Goal: Information Seeking & Learning: Learn about a topic

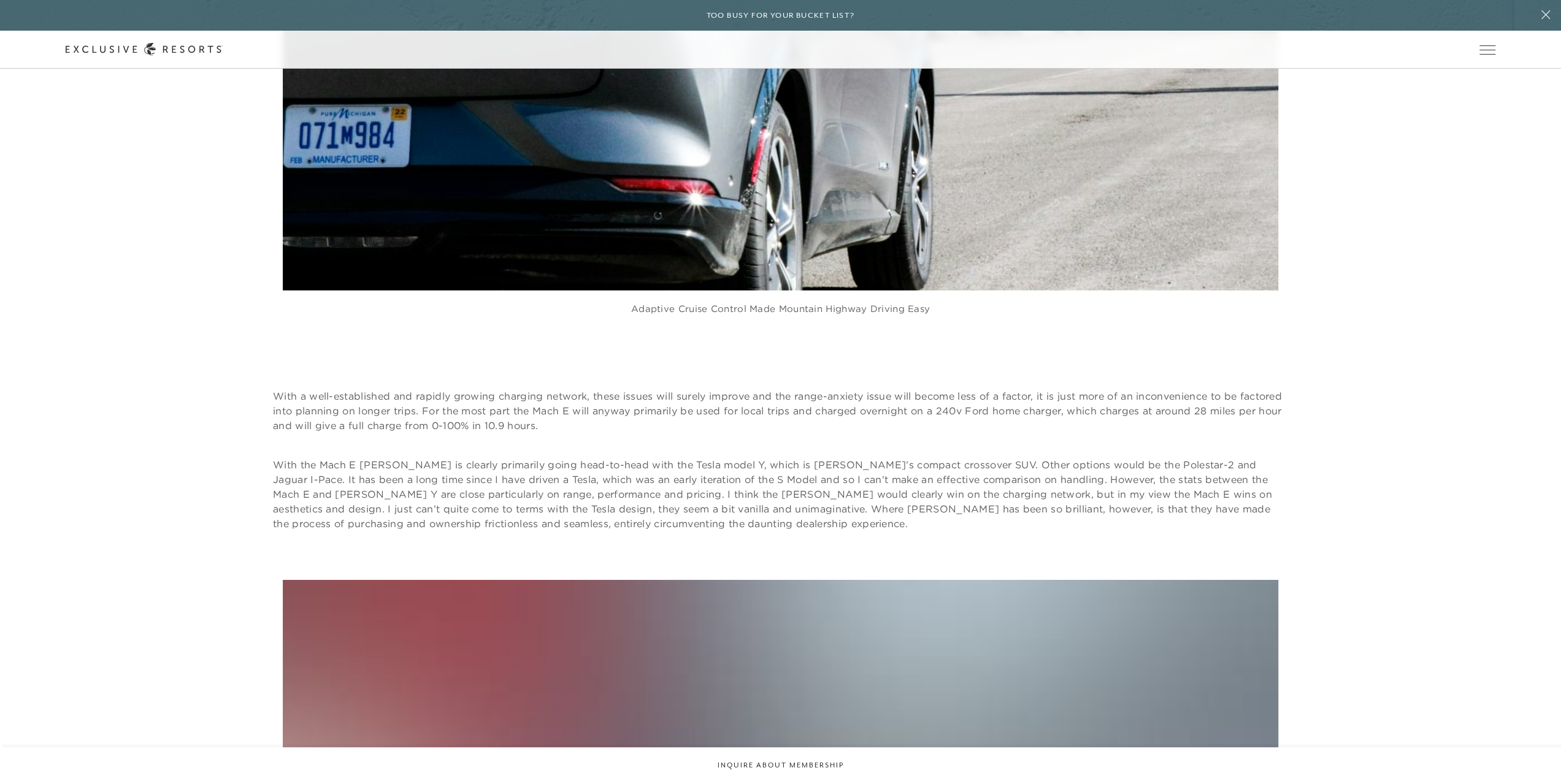
scroll to position [8093, 0]
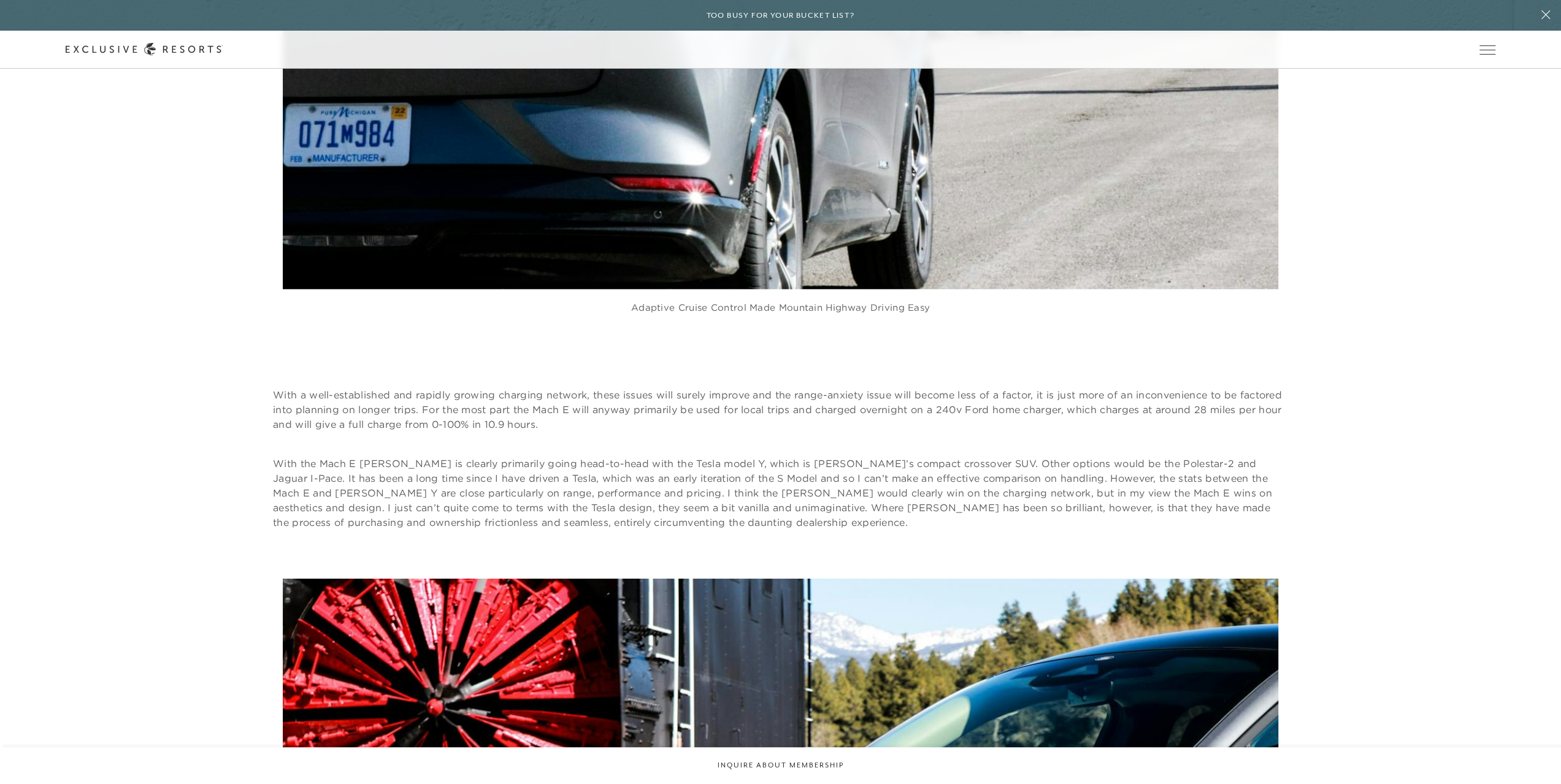
click at [818, 247] on figure "Adaptive cruise control made mountain highway driving easy" at bounding box center [780, 7] width 995 height 661
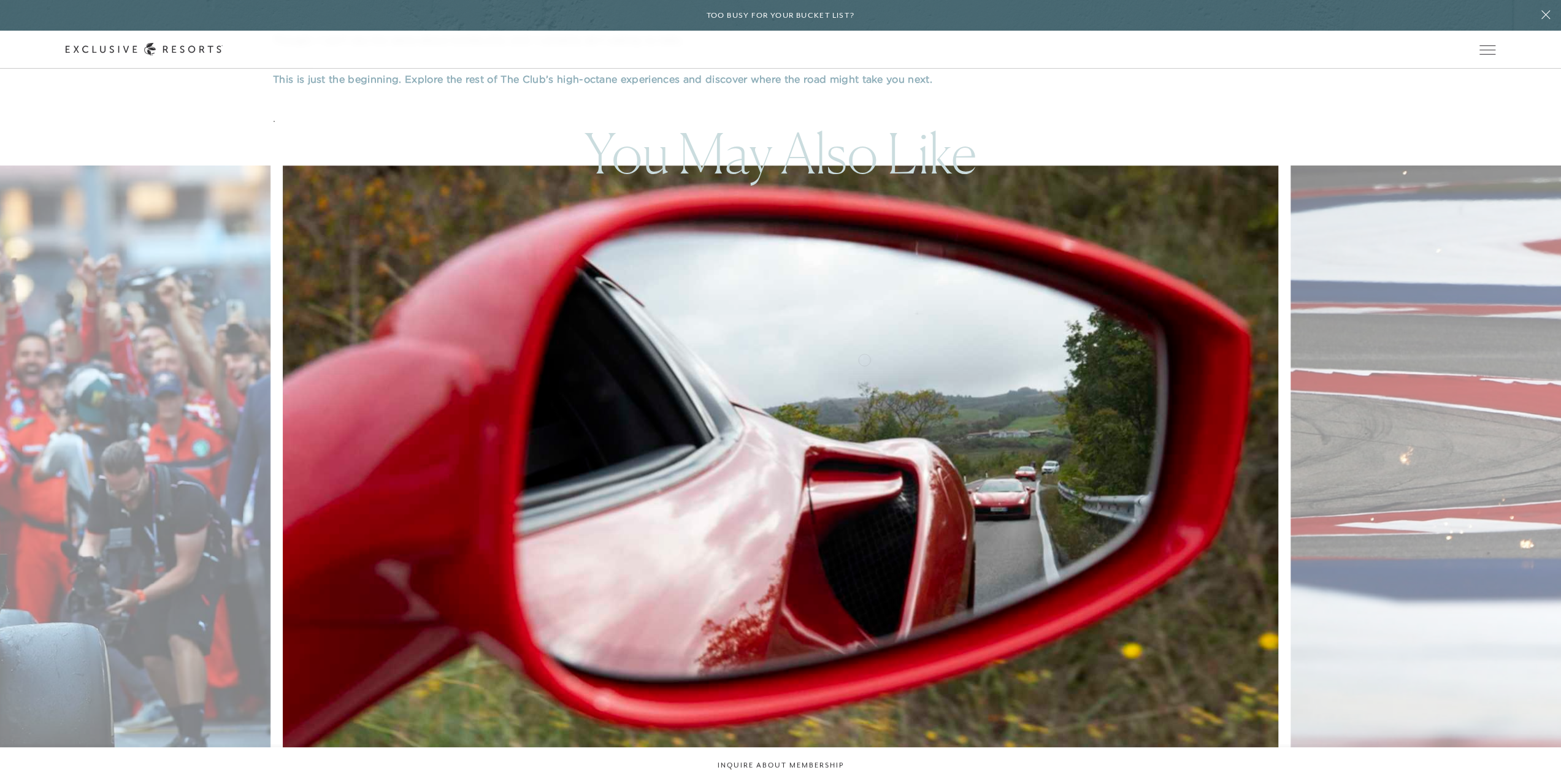
scroll to position [10791, 0]
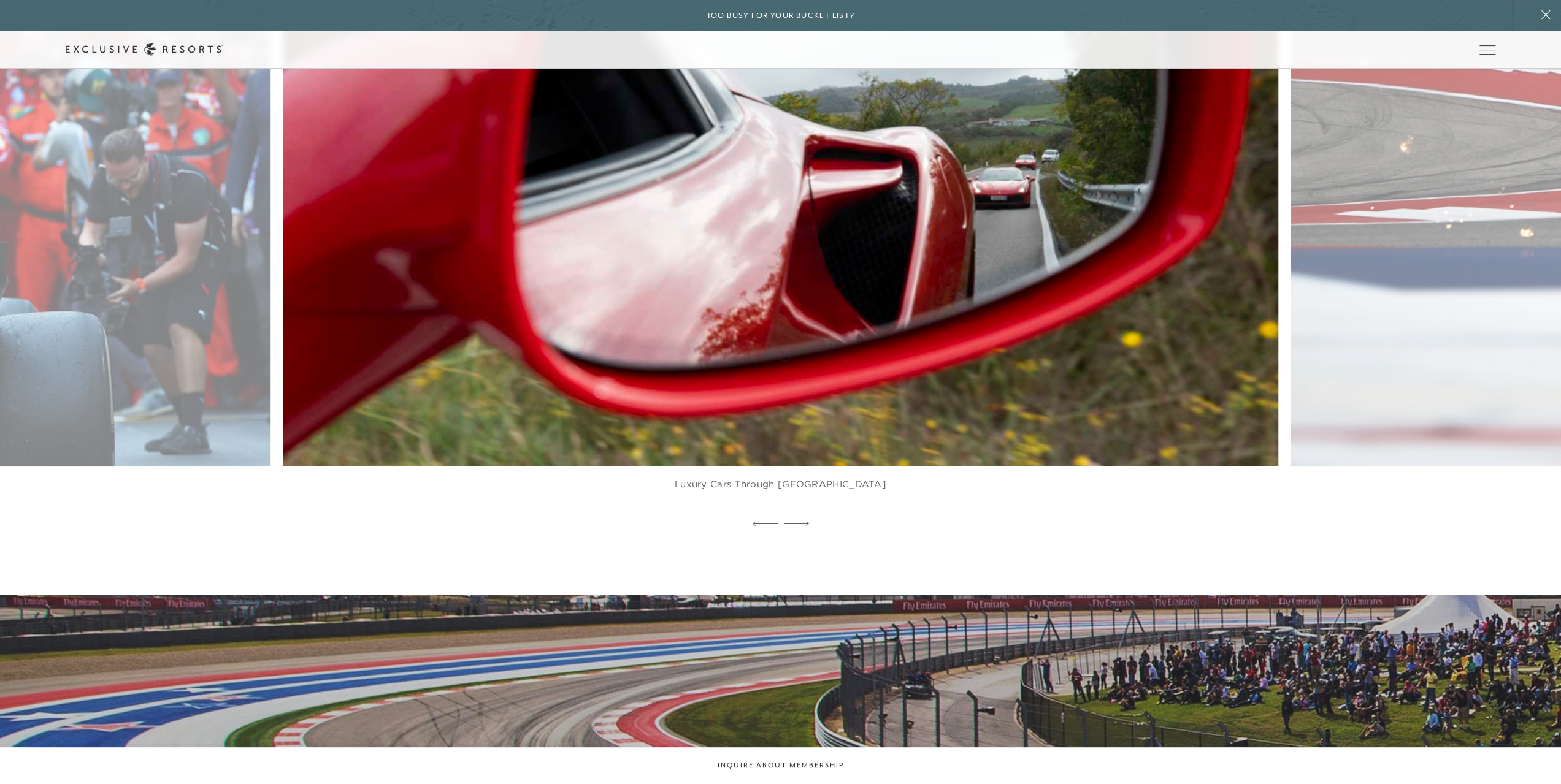
click at [784, 354] on img at bounding box center [813, 160] width 1095 height 674
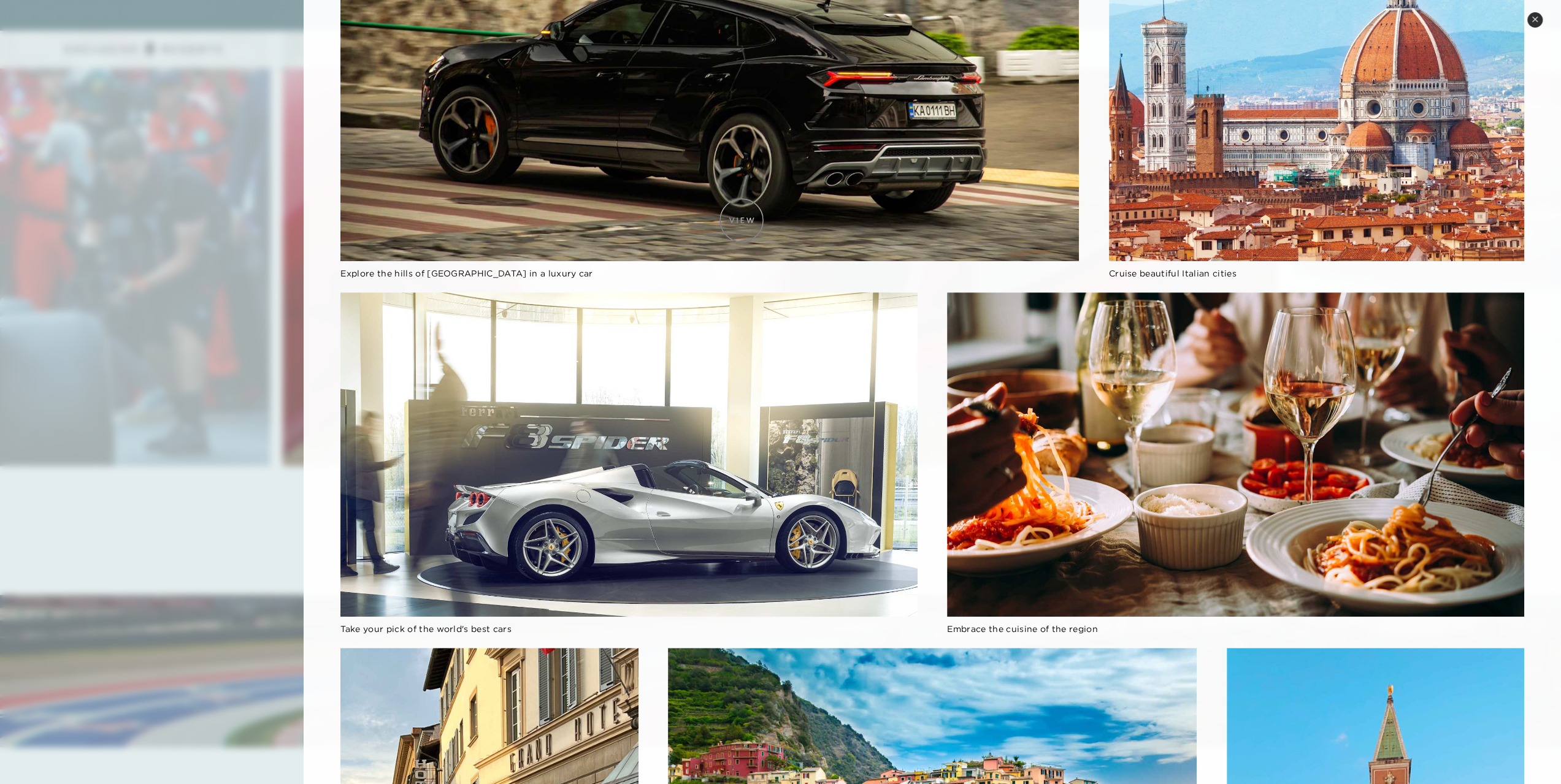
scroll to position [859, 0]
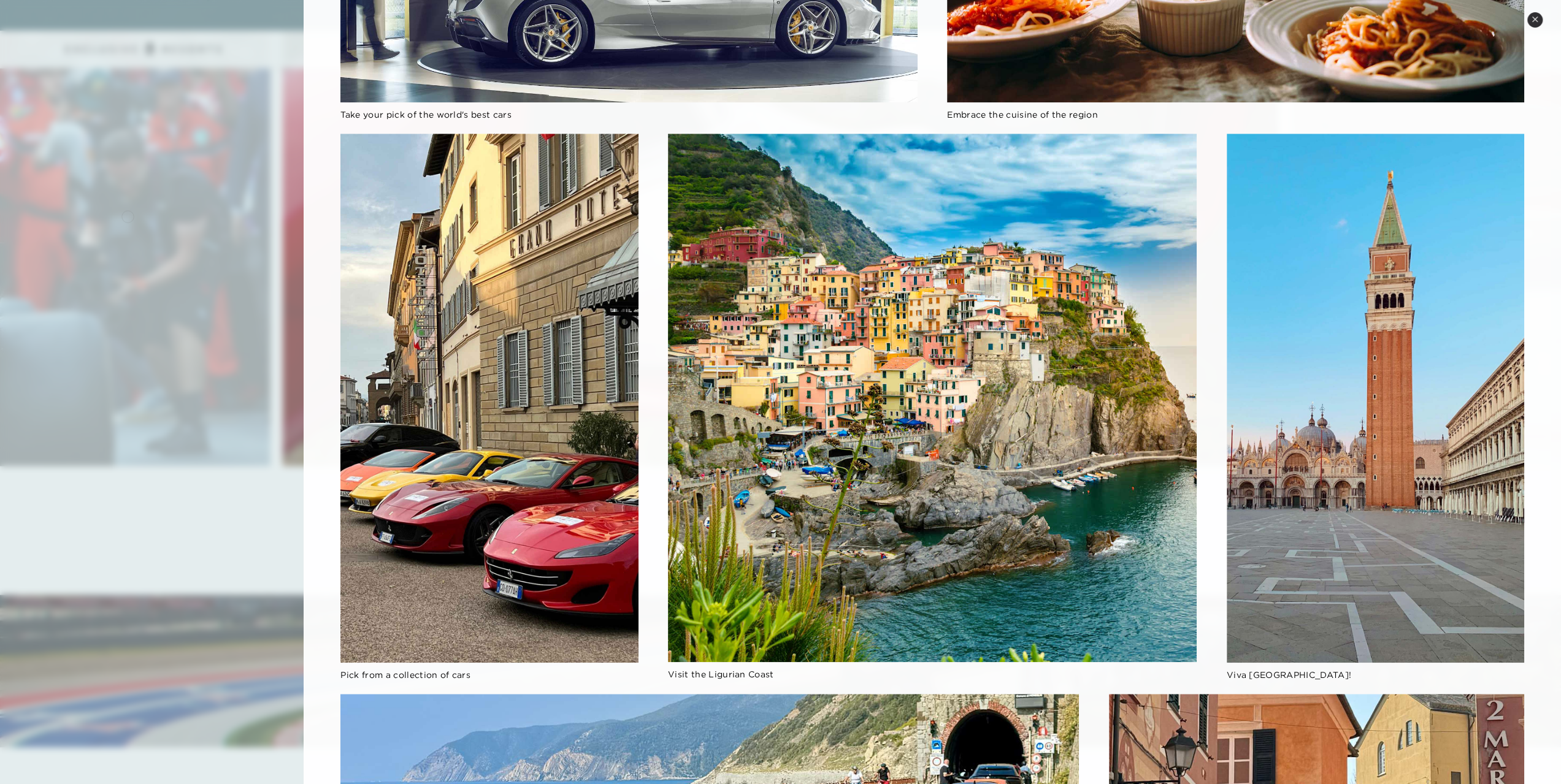
click at [128, 215] on div at bounding box center [780, 392] width 1561 height 784
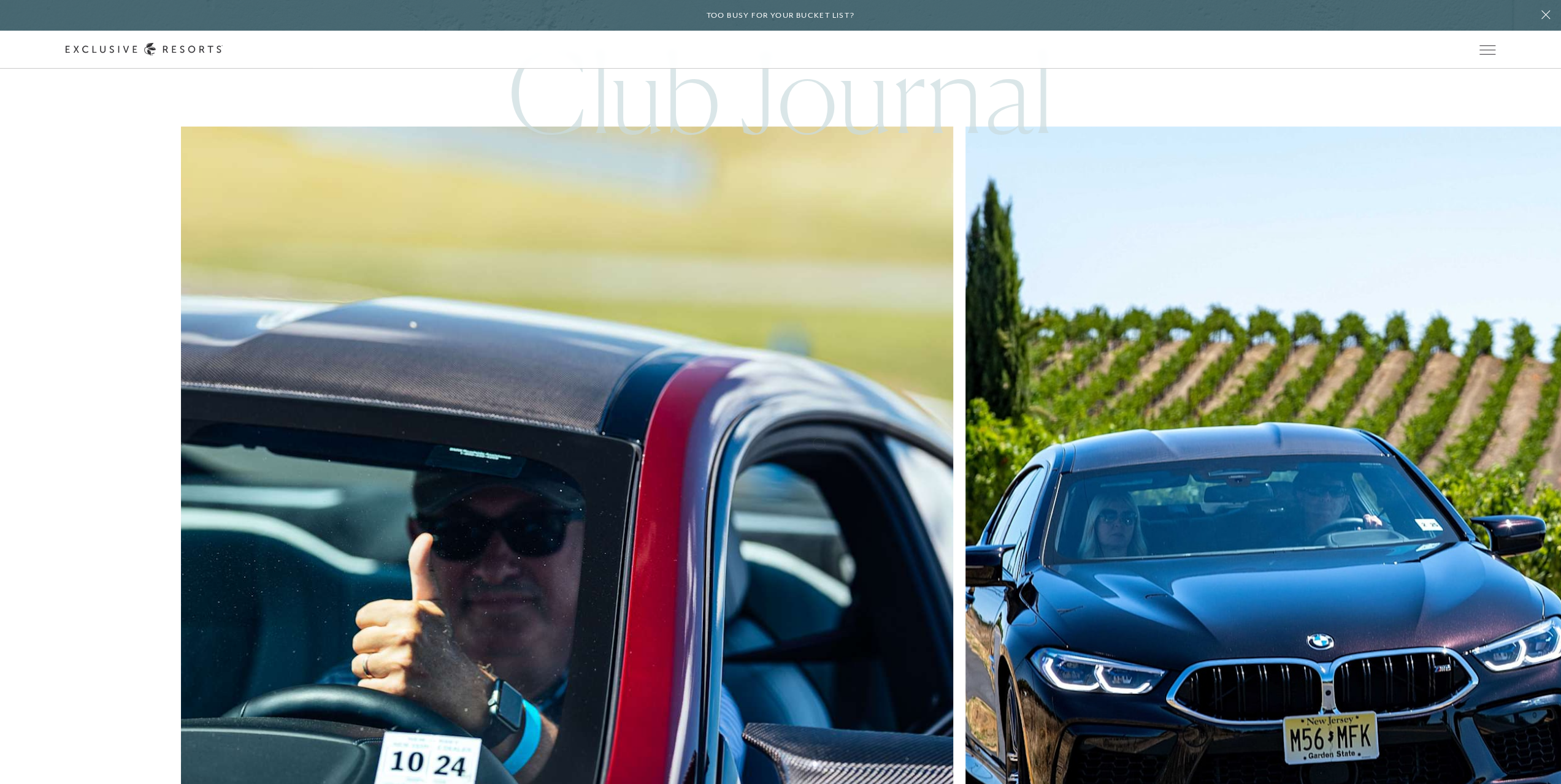
scroll to position [12442, 0]
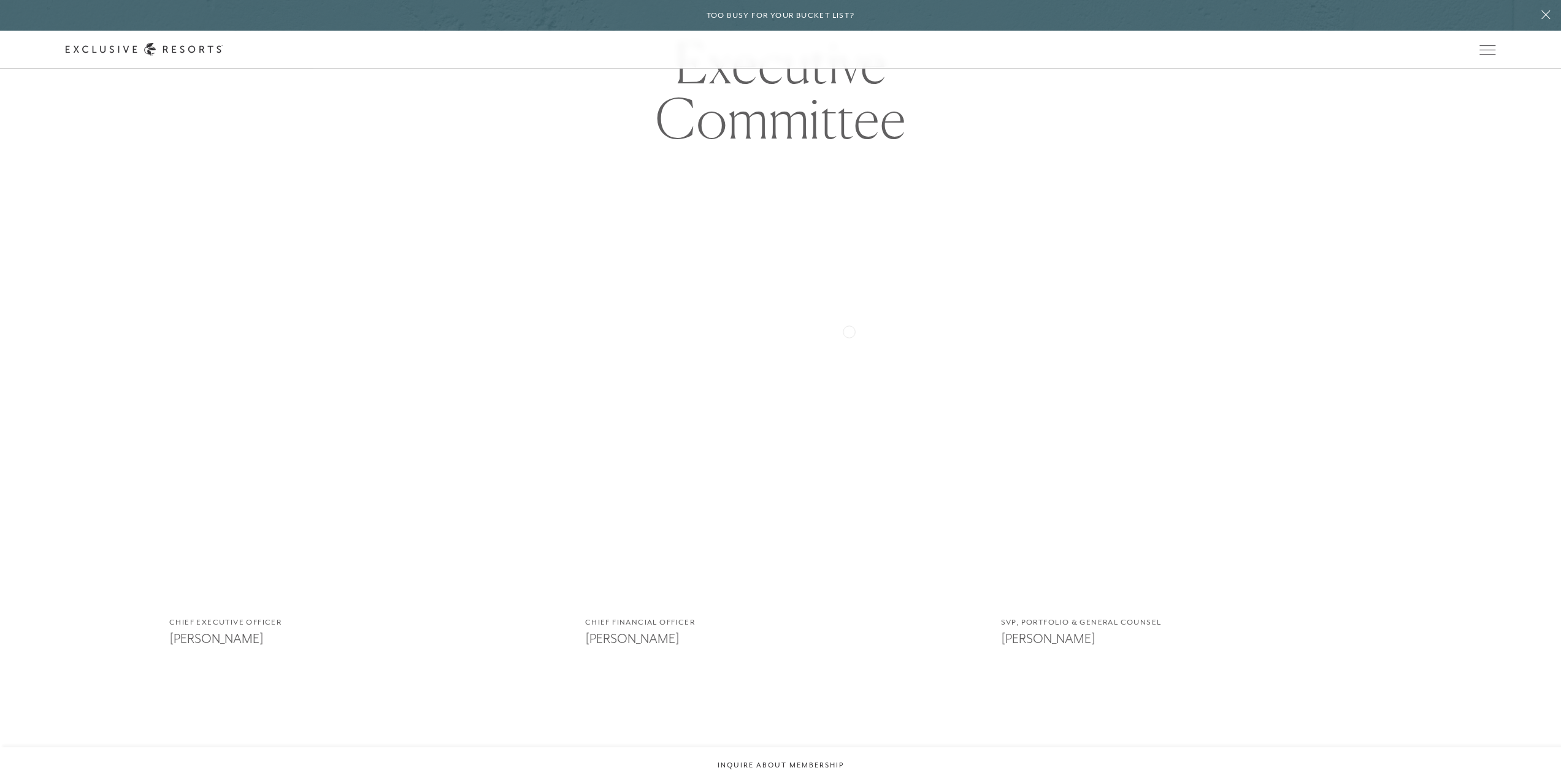
scroll to position [981, 0]
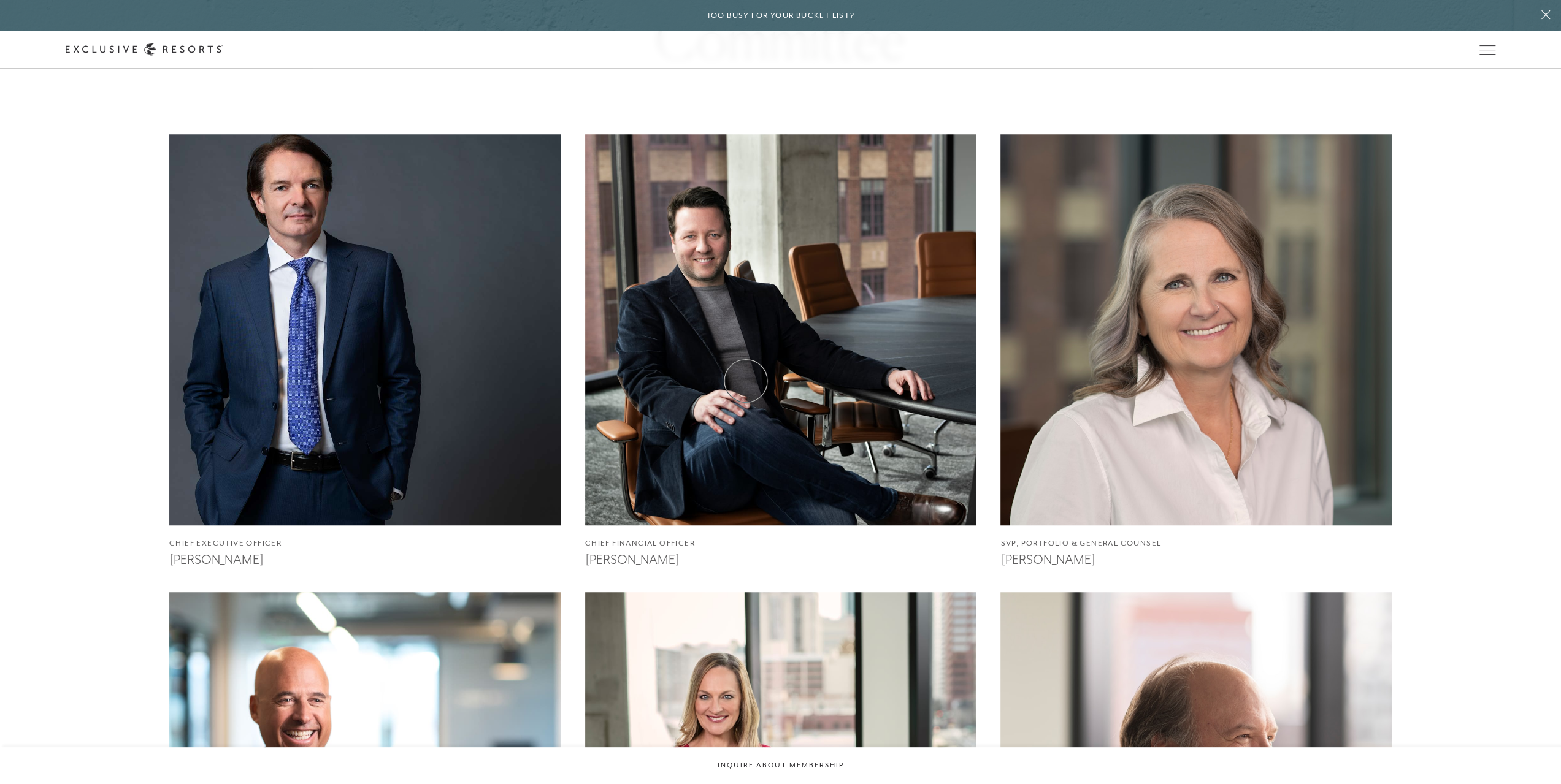
click at [746, 381] on img at bounding box center [781, 330] width 431 height 430
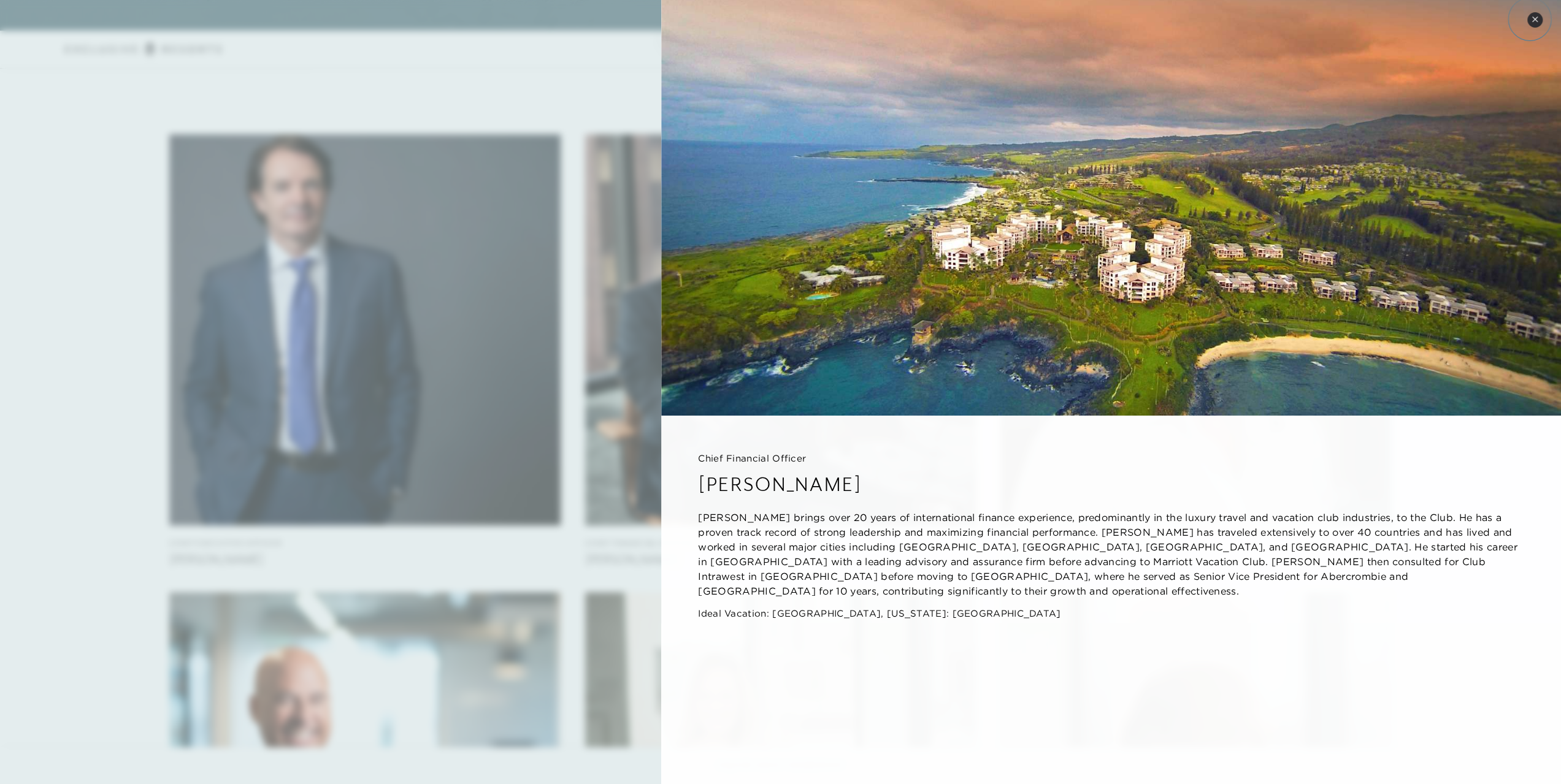
click at [1530, 19] on button "Close quickview" at bounding box center [1534, 19] width 15 height 15
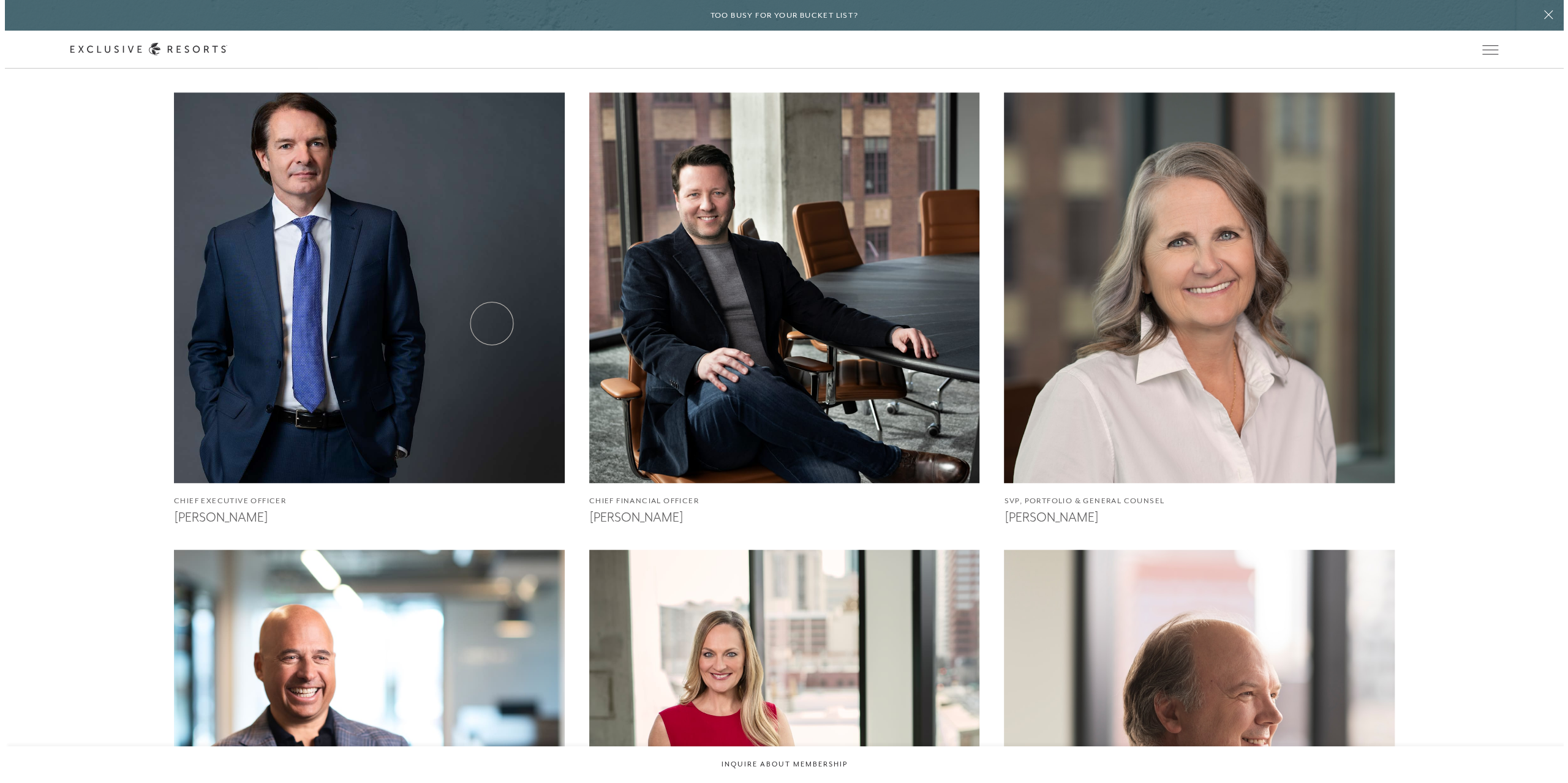
scroll to position [1041, 0]
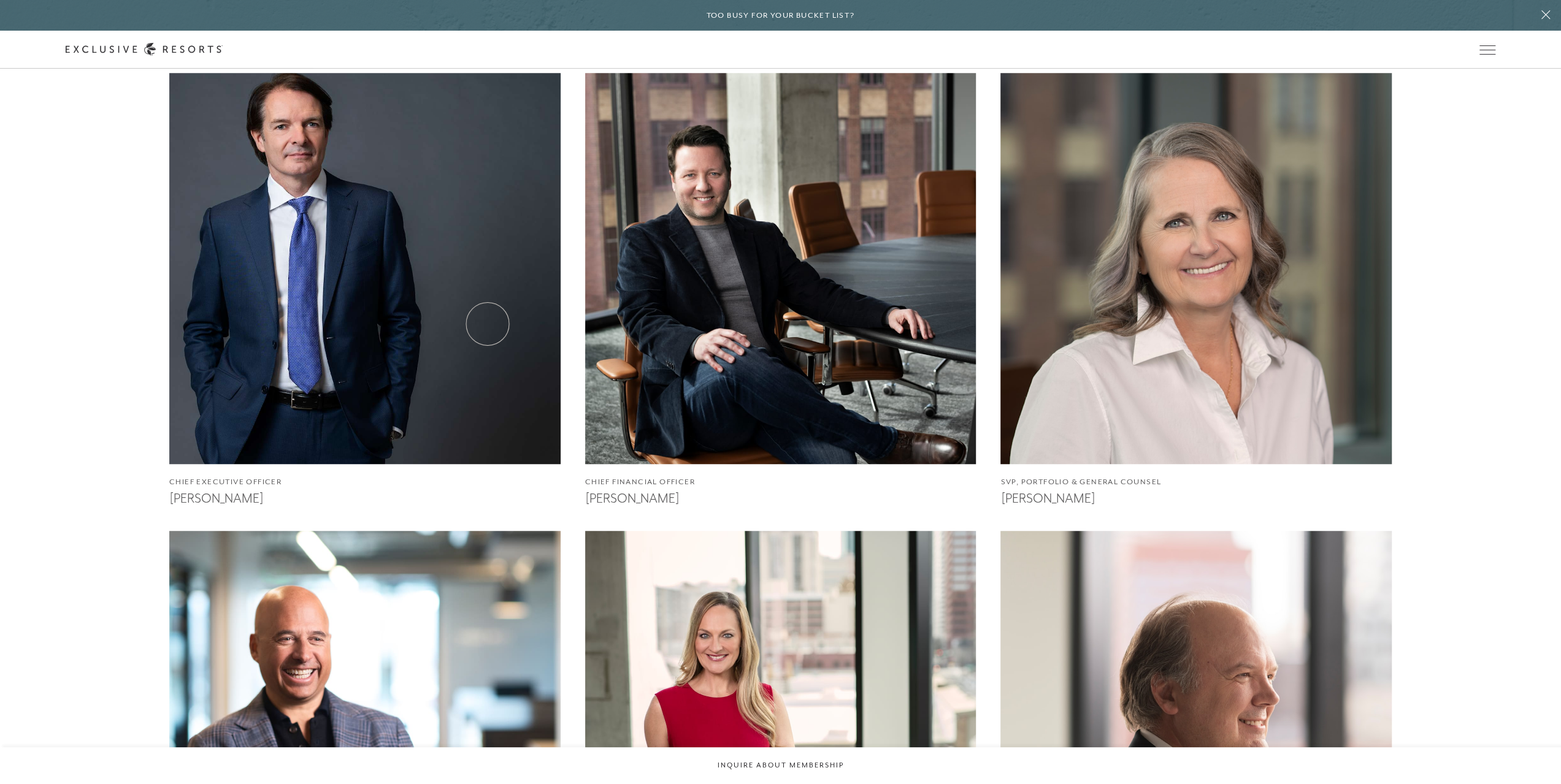
click at [488, 323] on img at bounding box center [365, 268] width 431 height 430
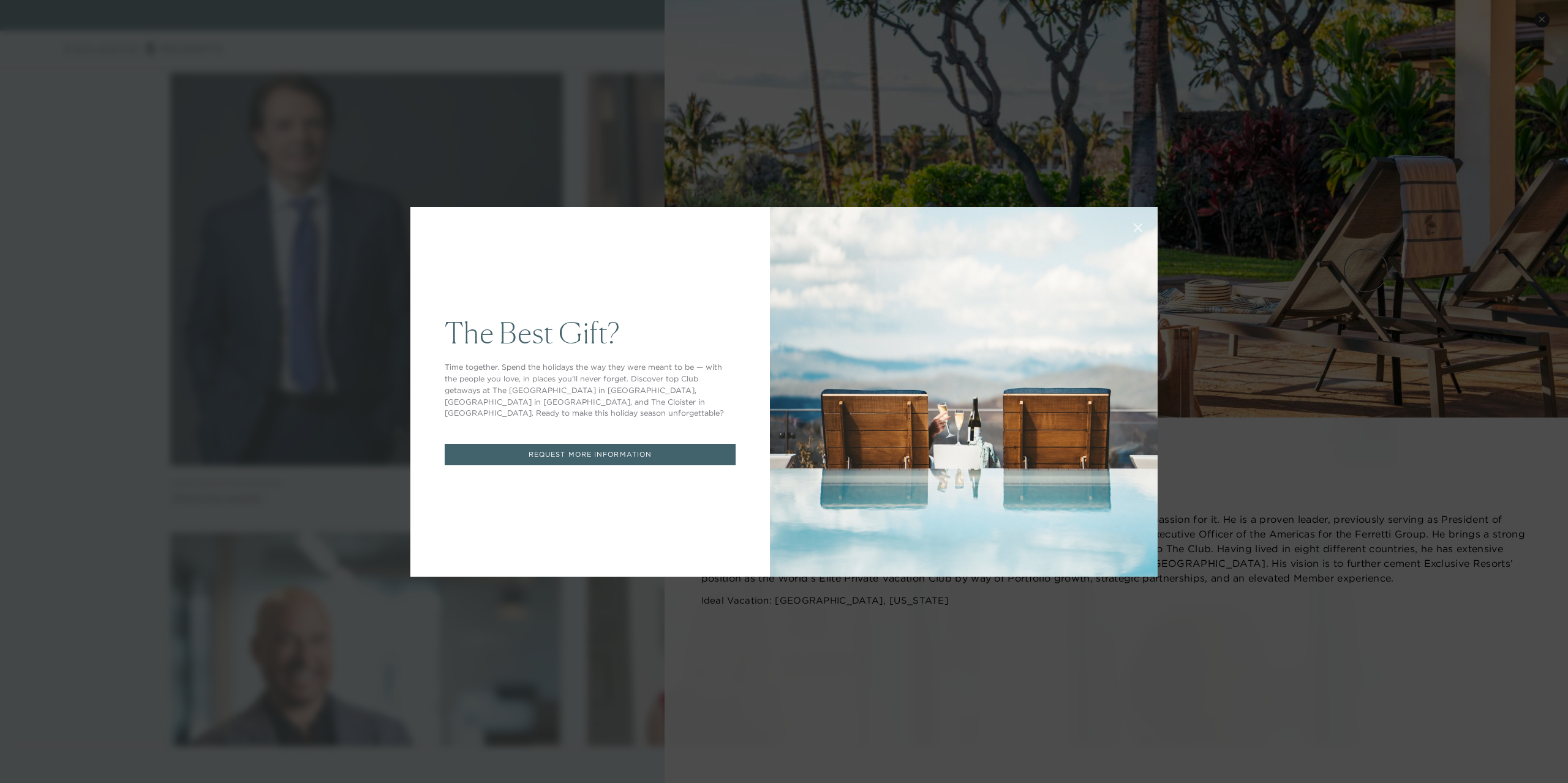
click at [1136, 229] on icon at bounding box center [1138, 227] width 9 height 9
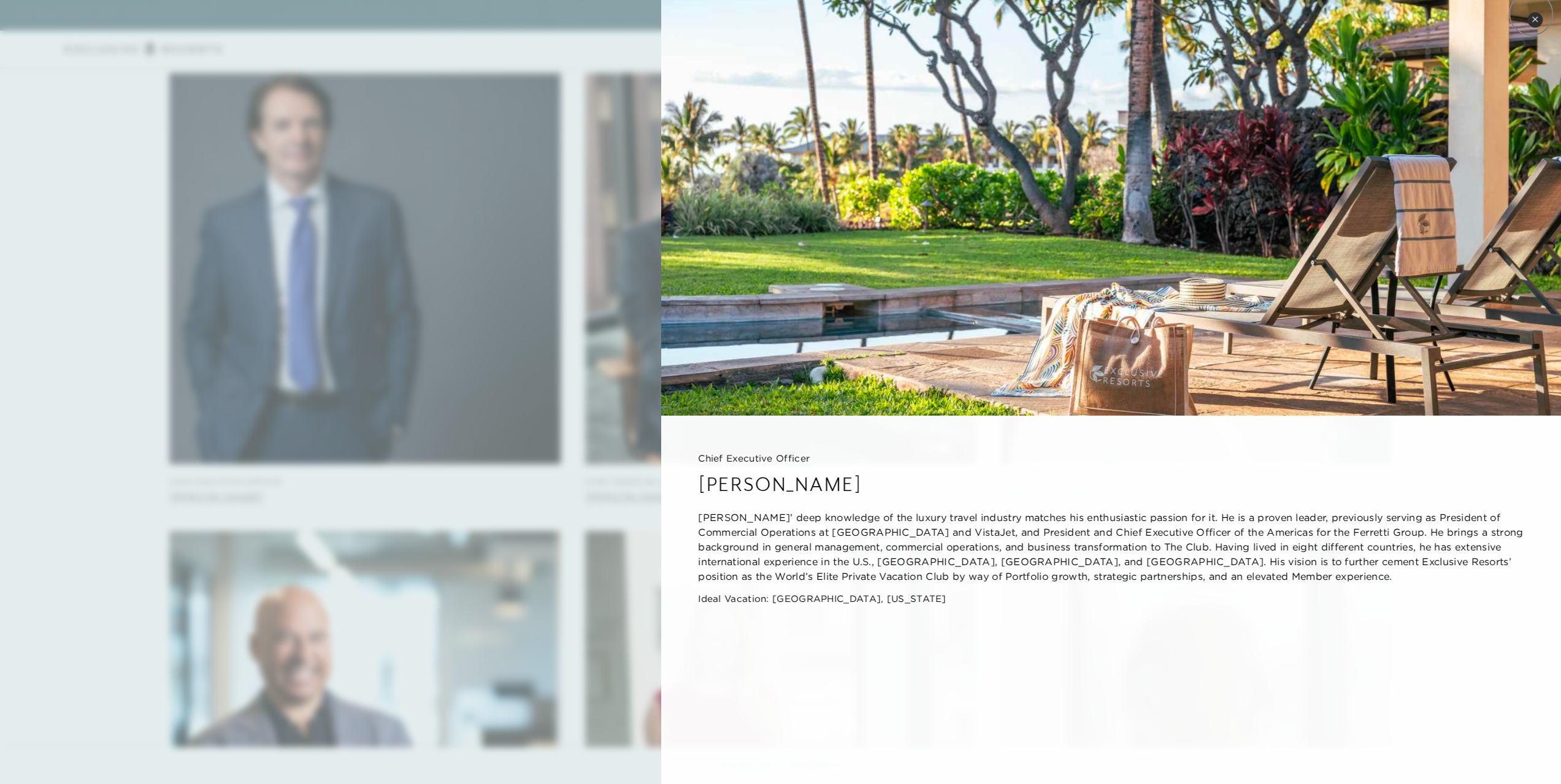
click at [1532, 14] on button "Close quickview" at bounding box center [1534, 19] width 15 height 15
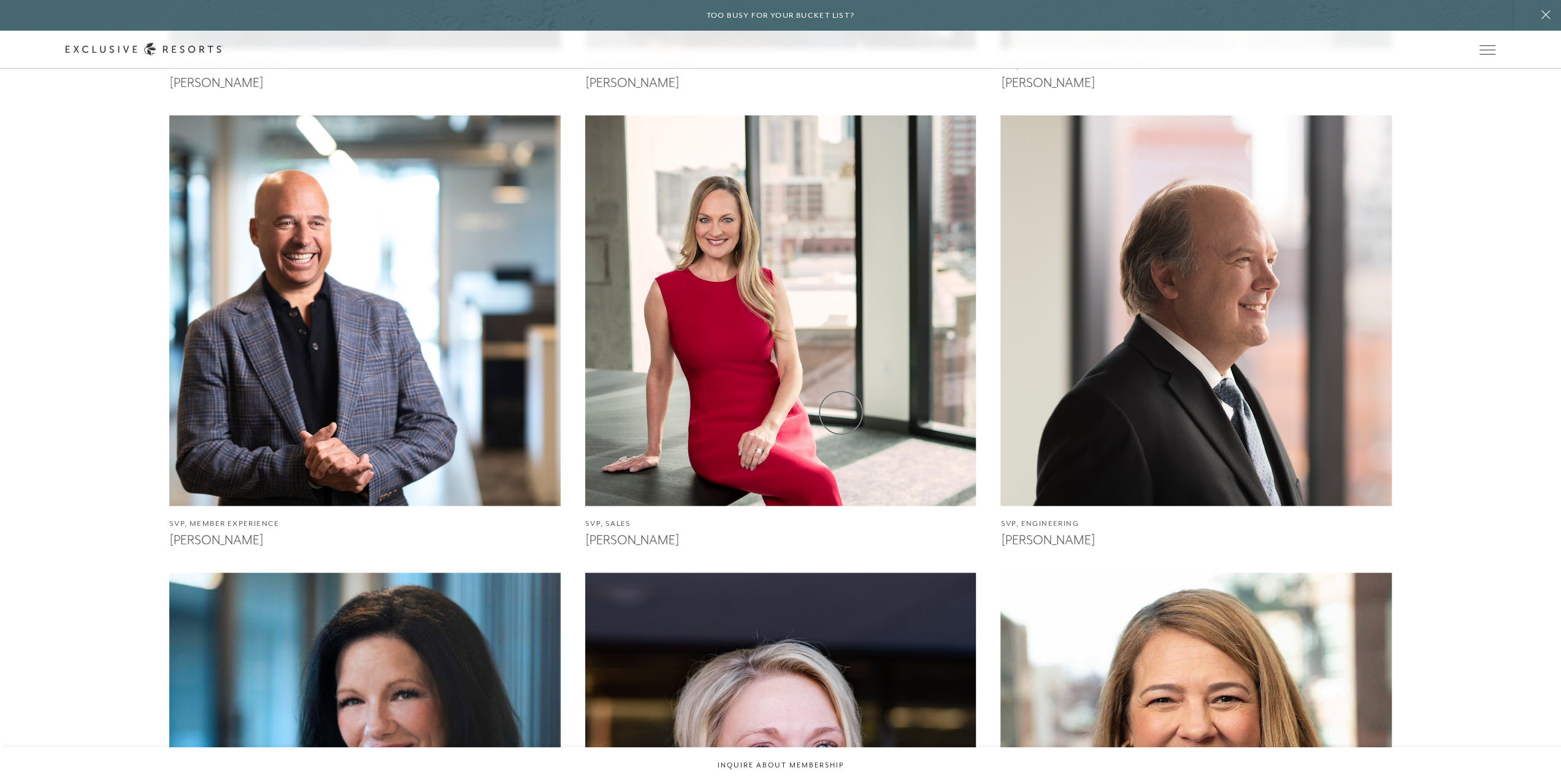
scroll to position [1533, 0]
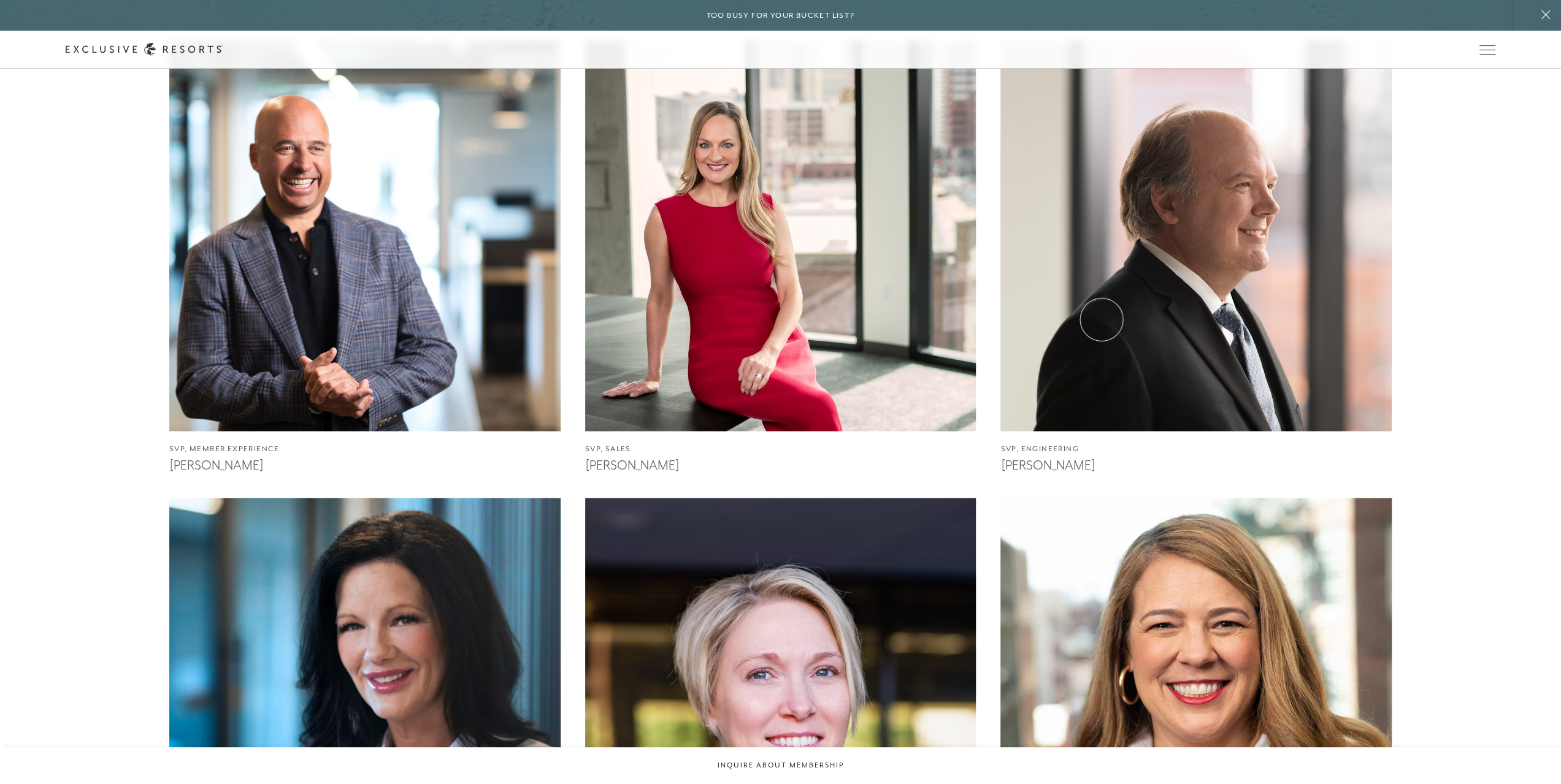
click at [1102, 319] on img at bounding box center [1196, 236] width 431 height 430
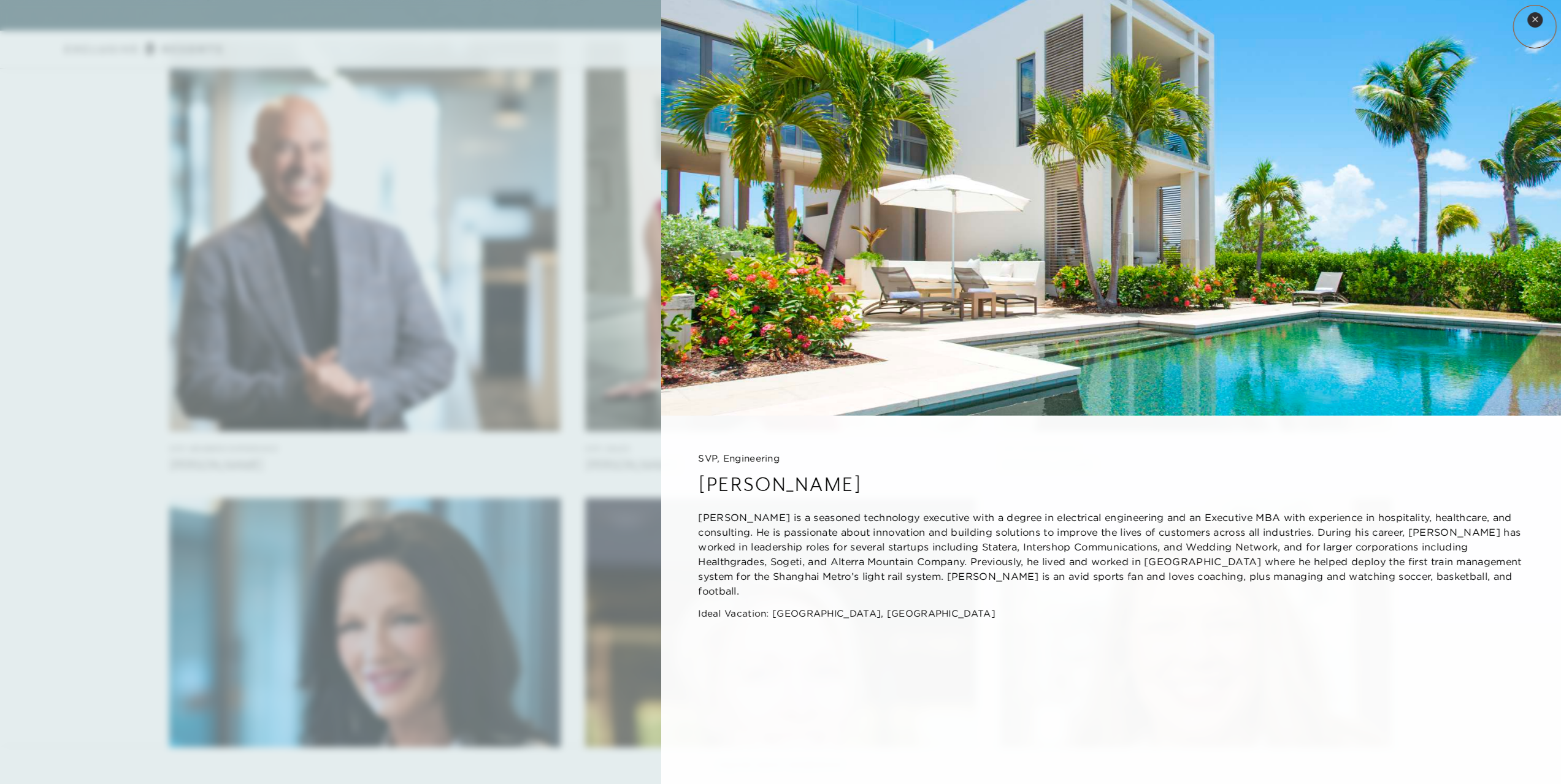
click at [1535, 27] on button "Close quickview" at bounding box center [1534, 19] width 15 height 15
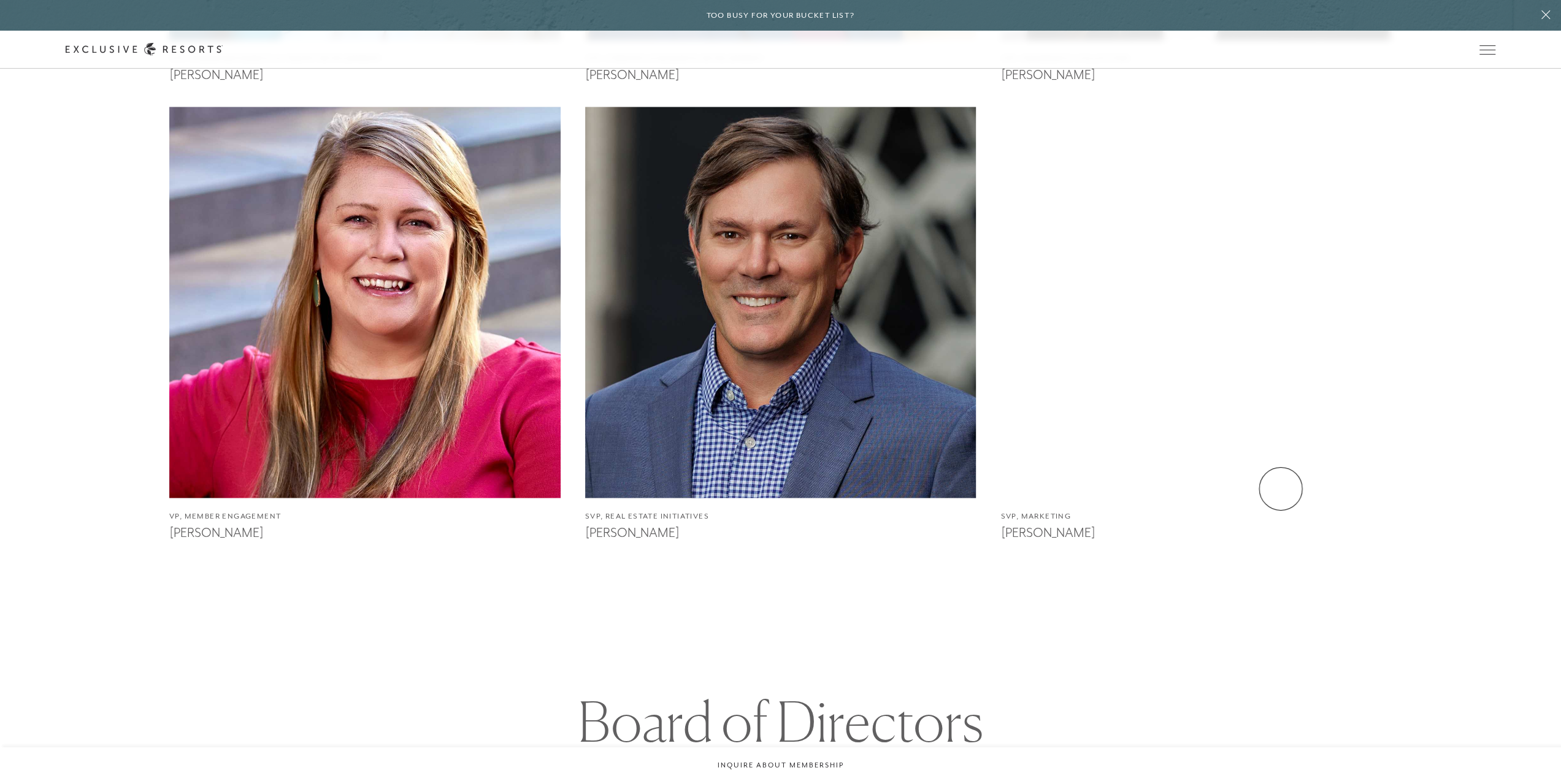
scroll to position [2391, 0]
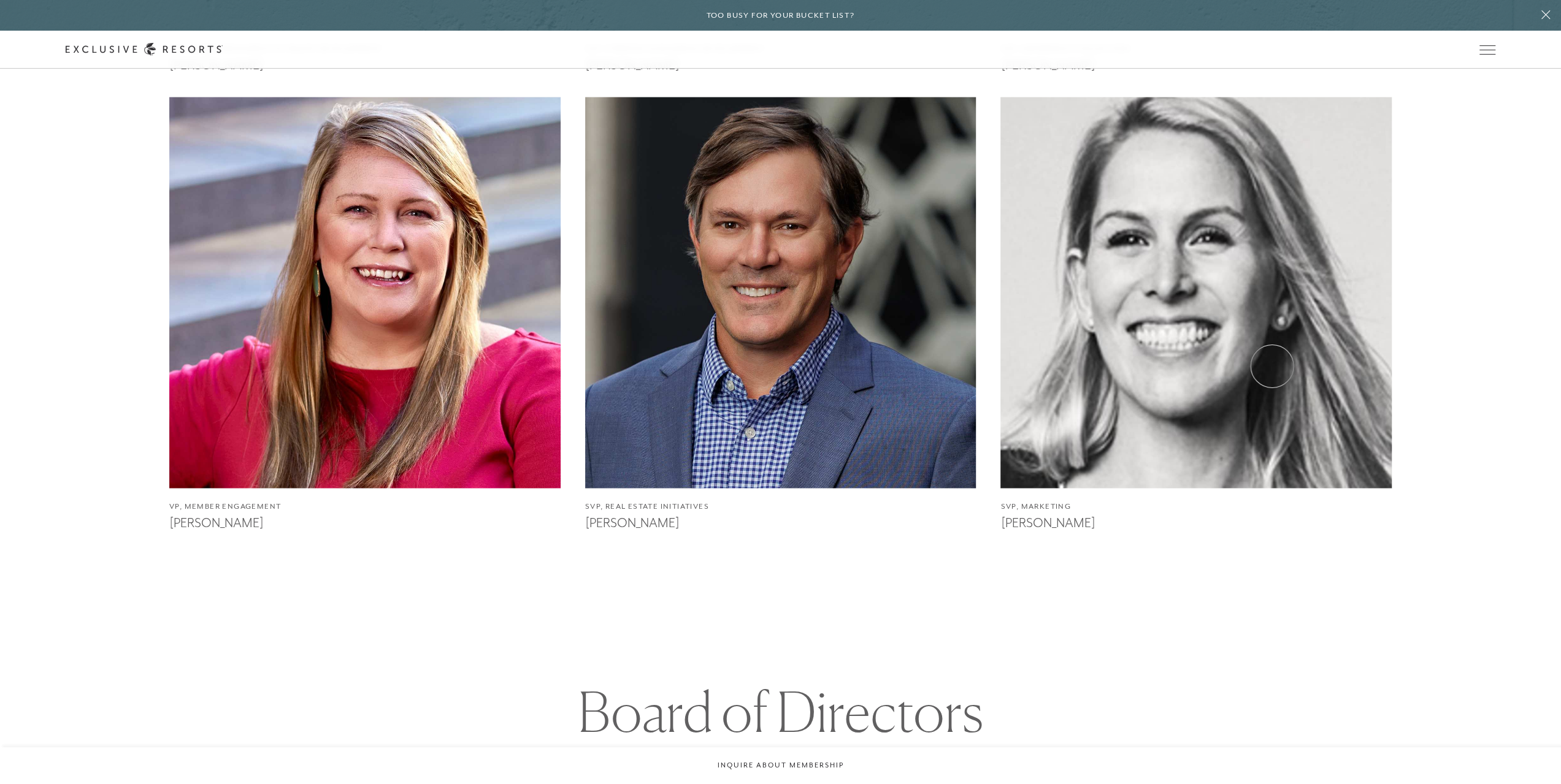
click at [1272, 366] on img at bounding box center [1196, 293] width 431 height 430
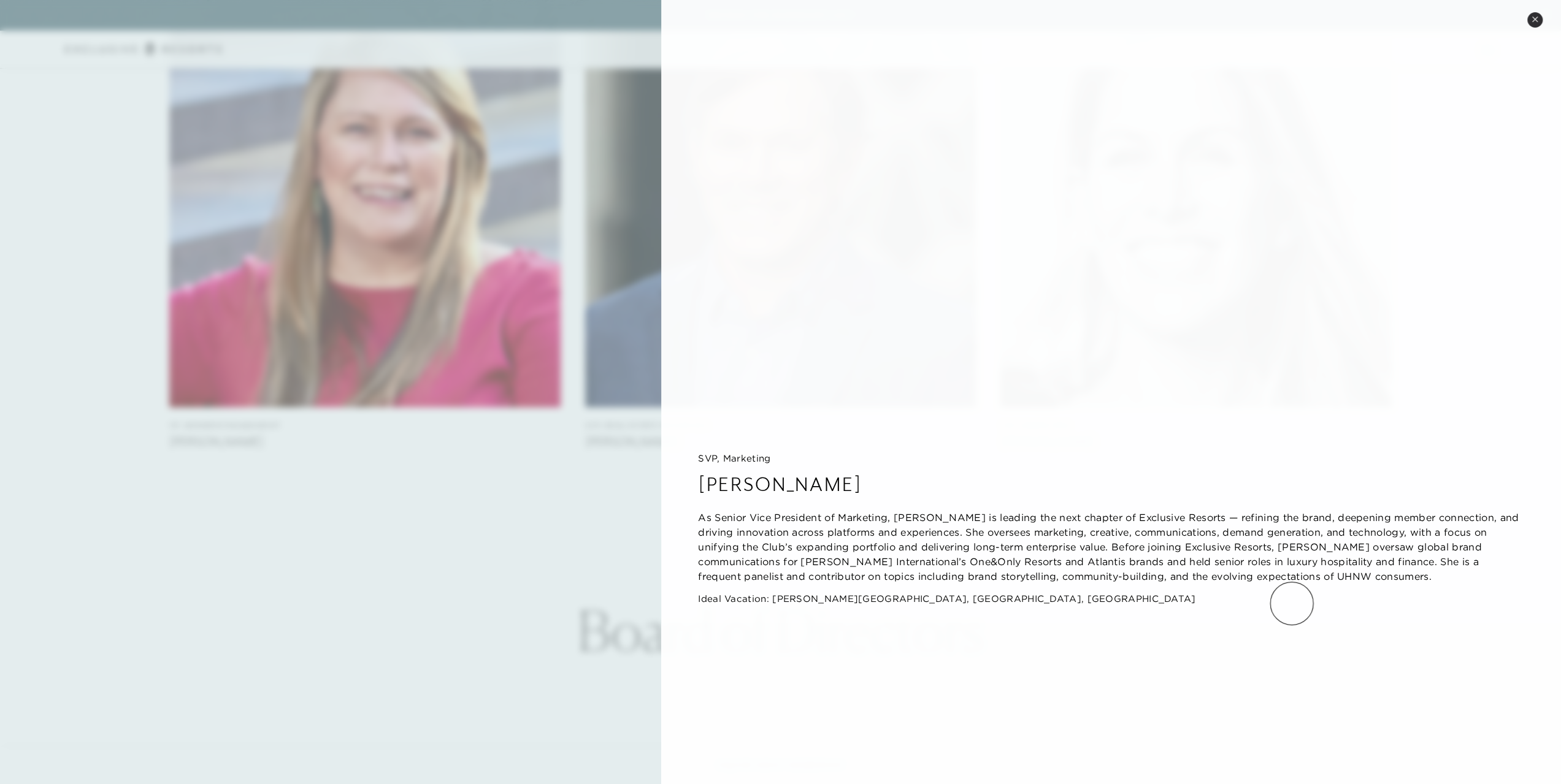
scroll to position [2514, 0]
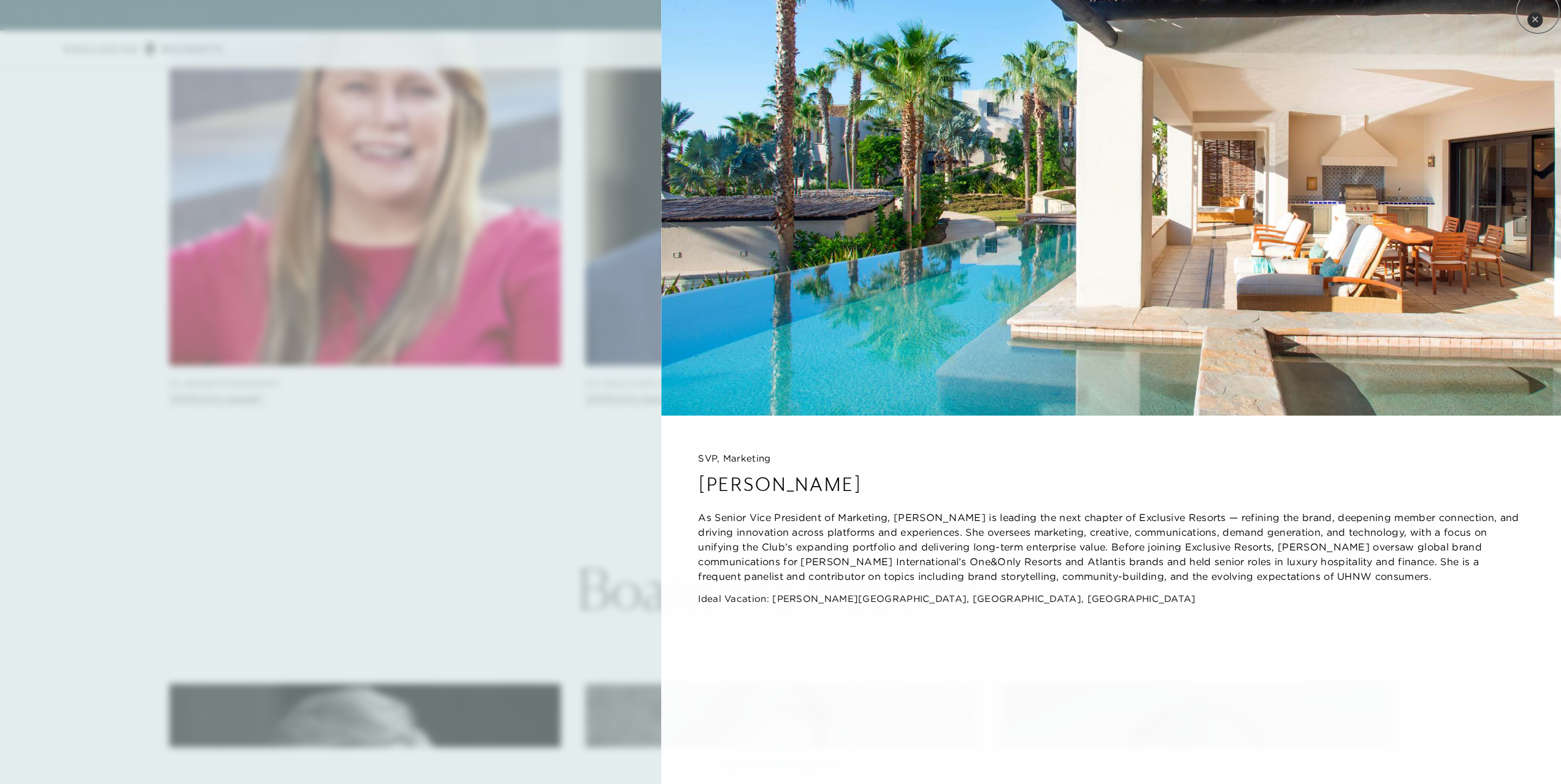
click at [1538, 11] on img at bounding box center [1111, 208] width 900 height 416
click at [1535, 19] on icon at bounding box center [1534, 19] width 5 height 5
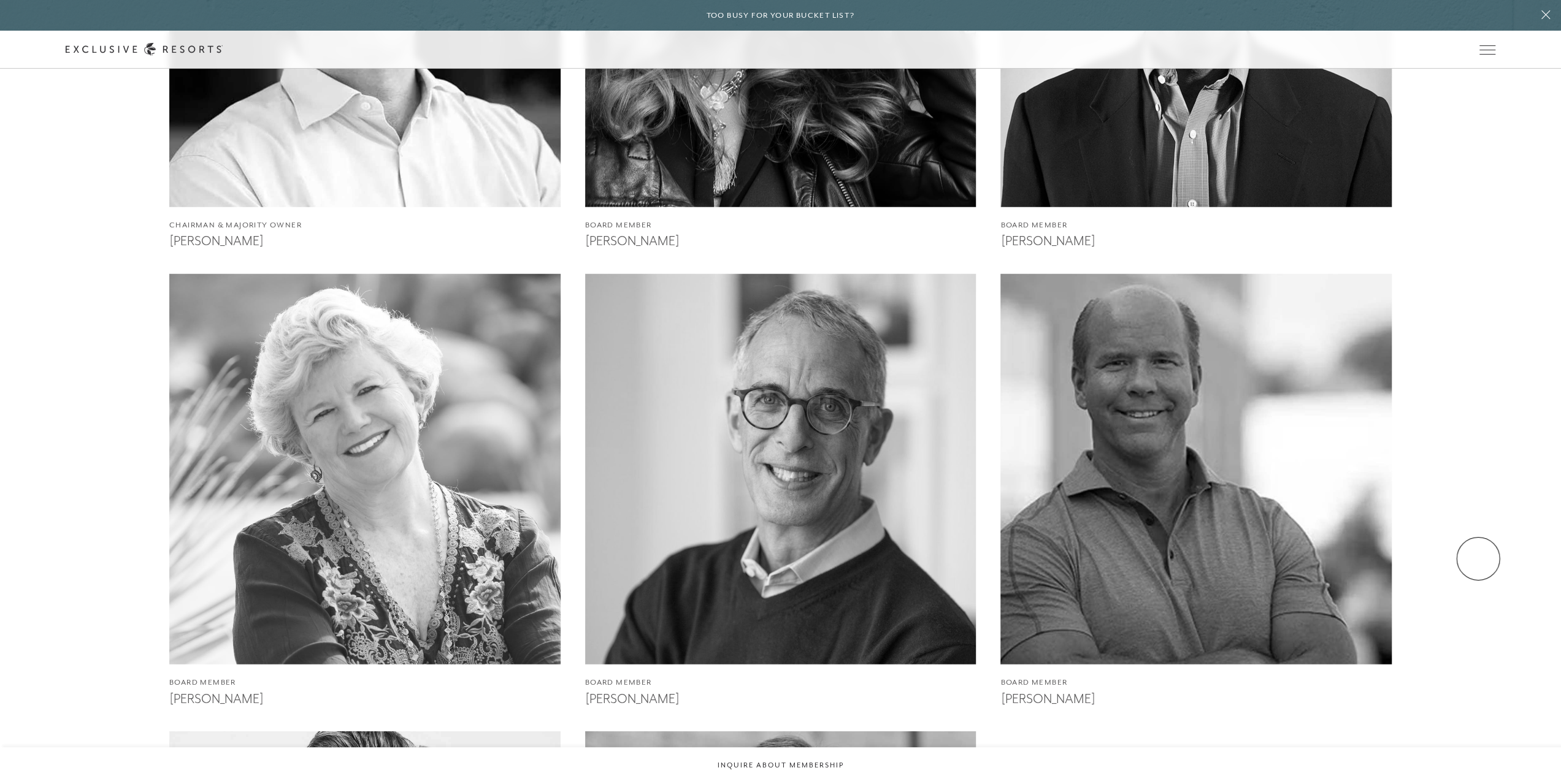
scroll to position [3469, 0]
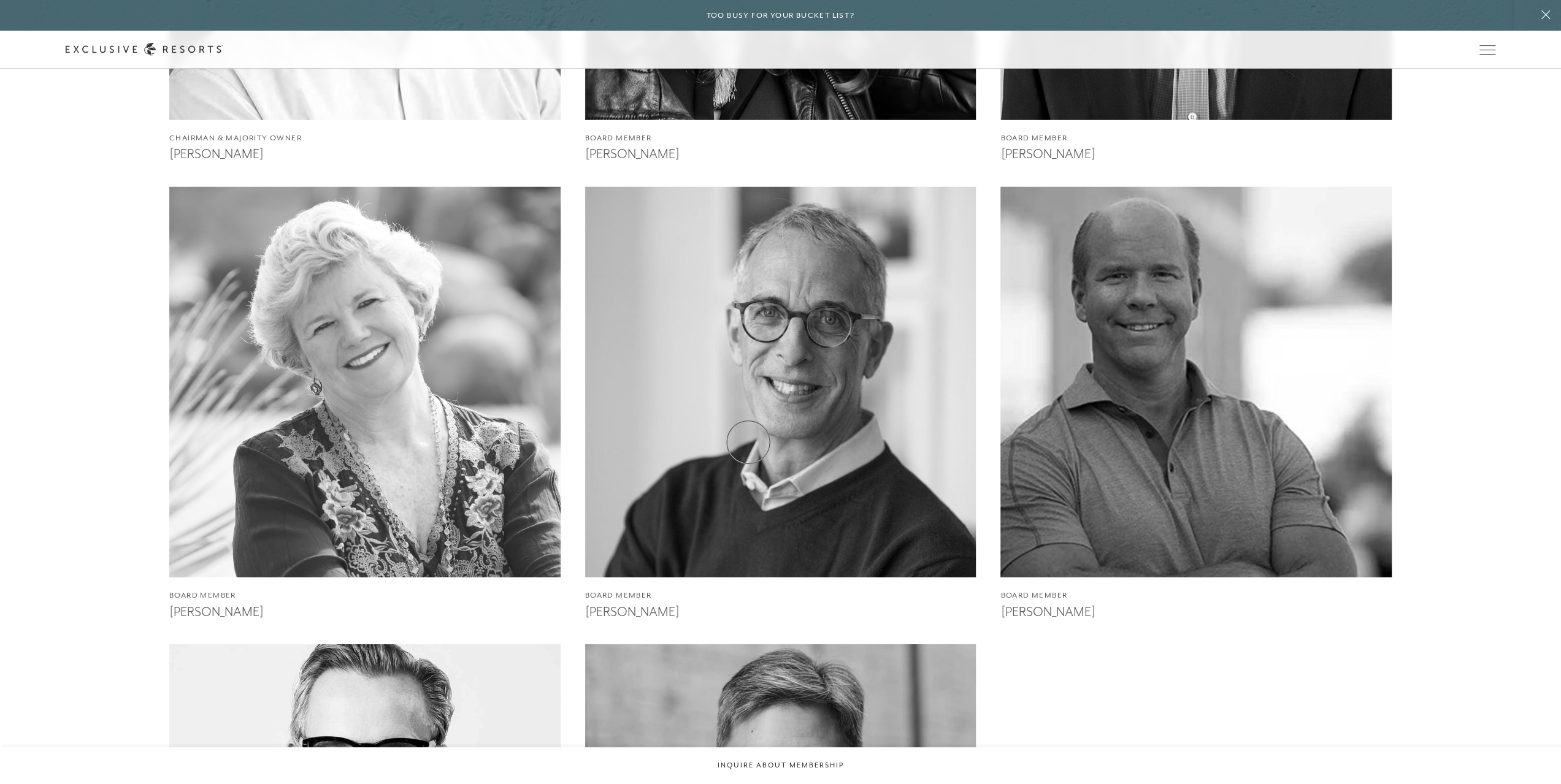
click at [749, 443] on img at bounding box center [781, 382] width 431 height 430
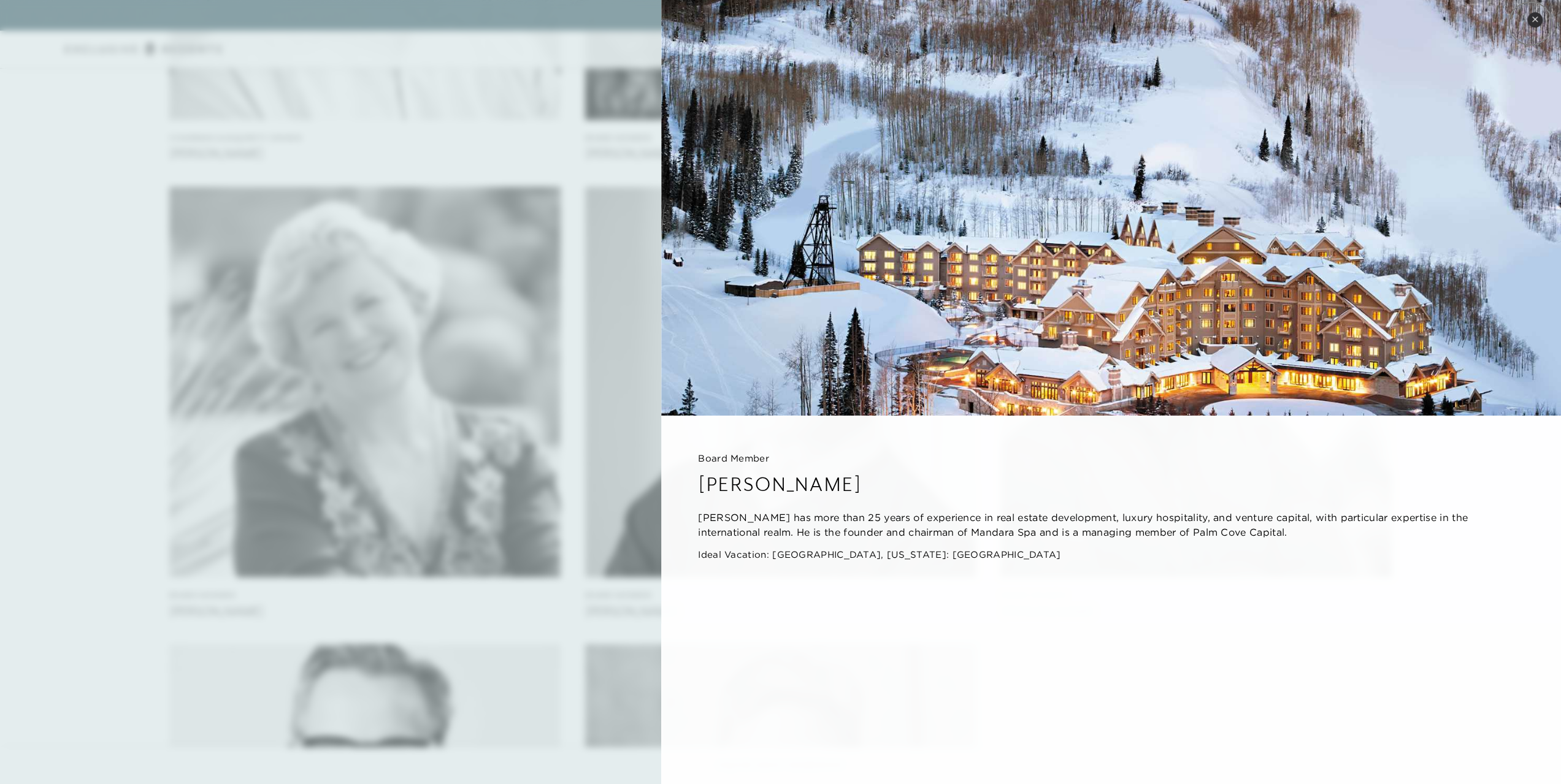
click at [1531, 23] on button "Close quickview" at bounding box center [1534, 19] width 15 height 15
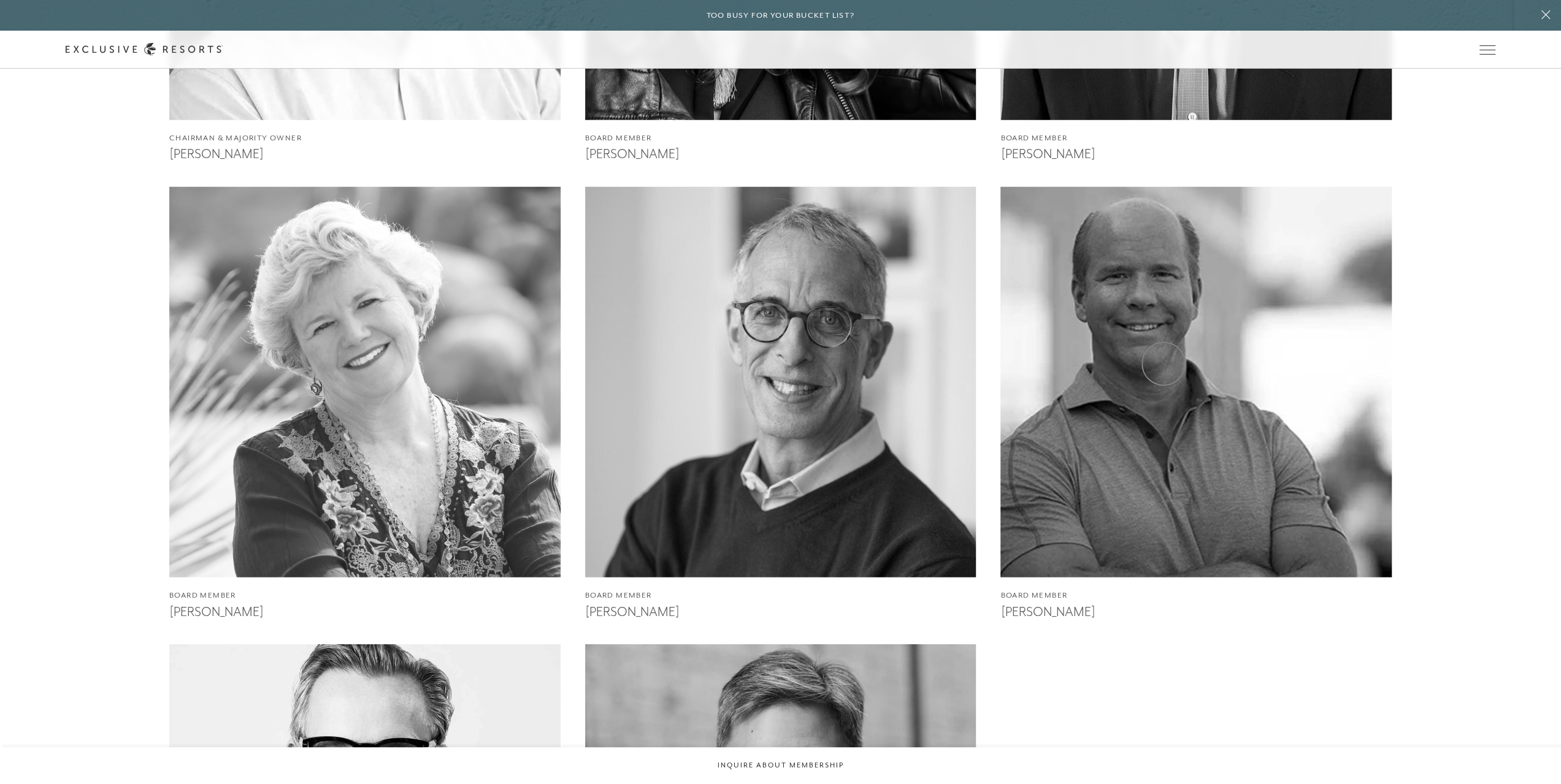
click at [1148, 390] on img at bounding box center [1196, 382] width 431 height 430
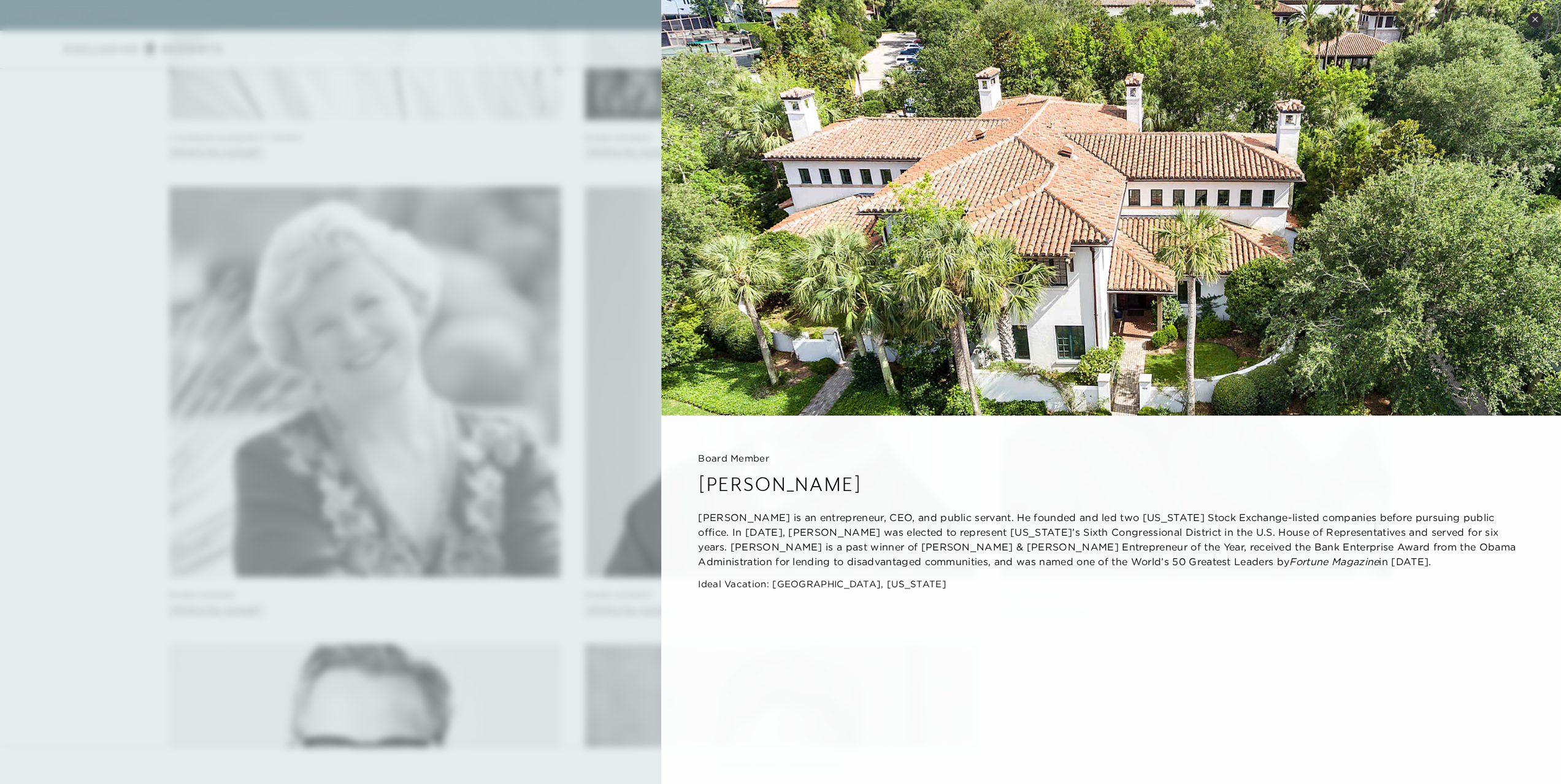
click at [1536, 21] on icon at bounding box center [1534, 19] width 6 height 6
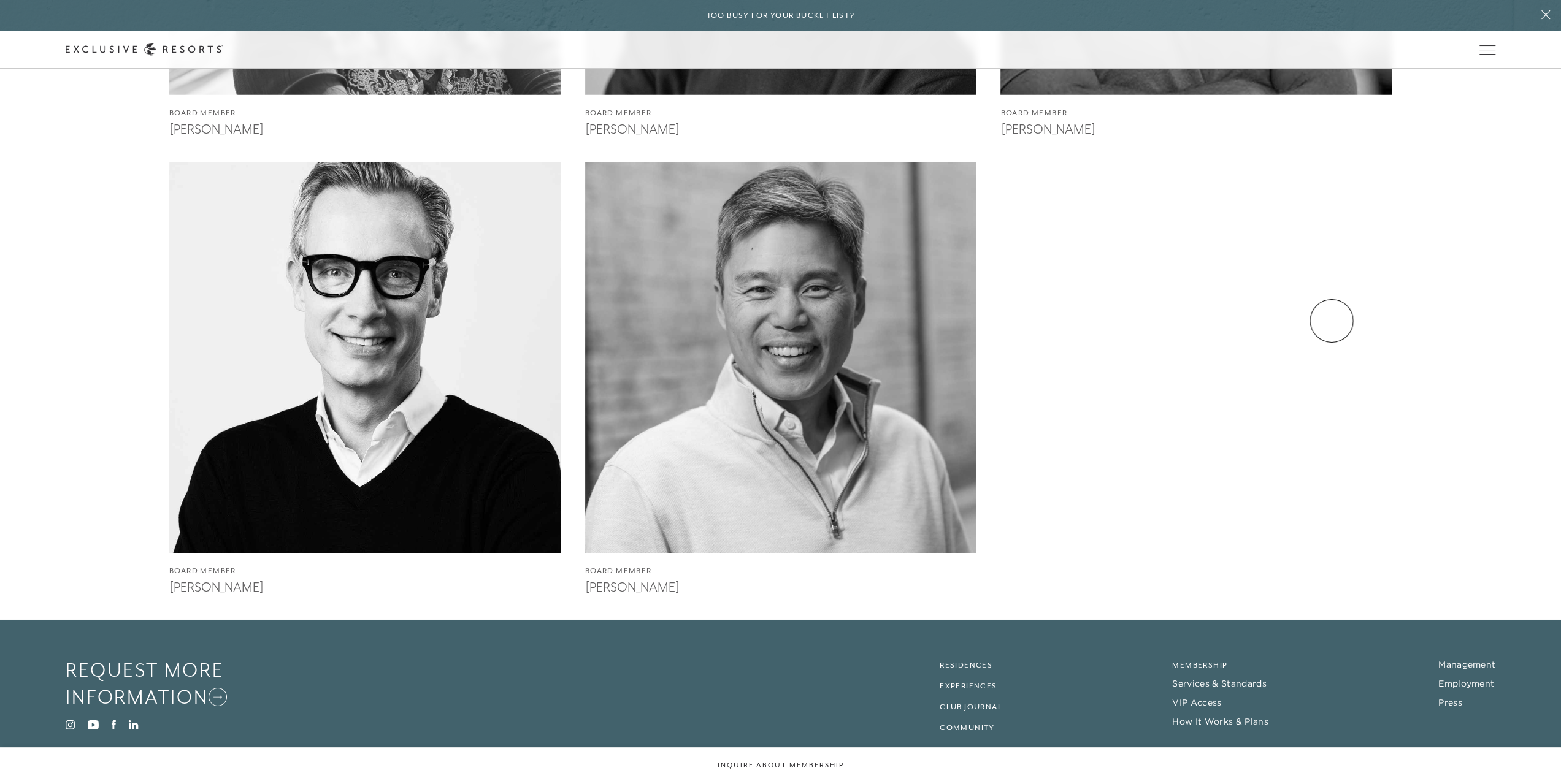
scroll to position [3959, 0]
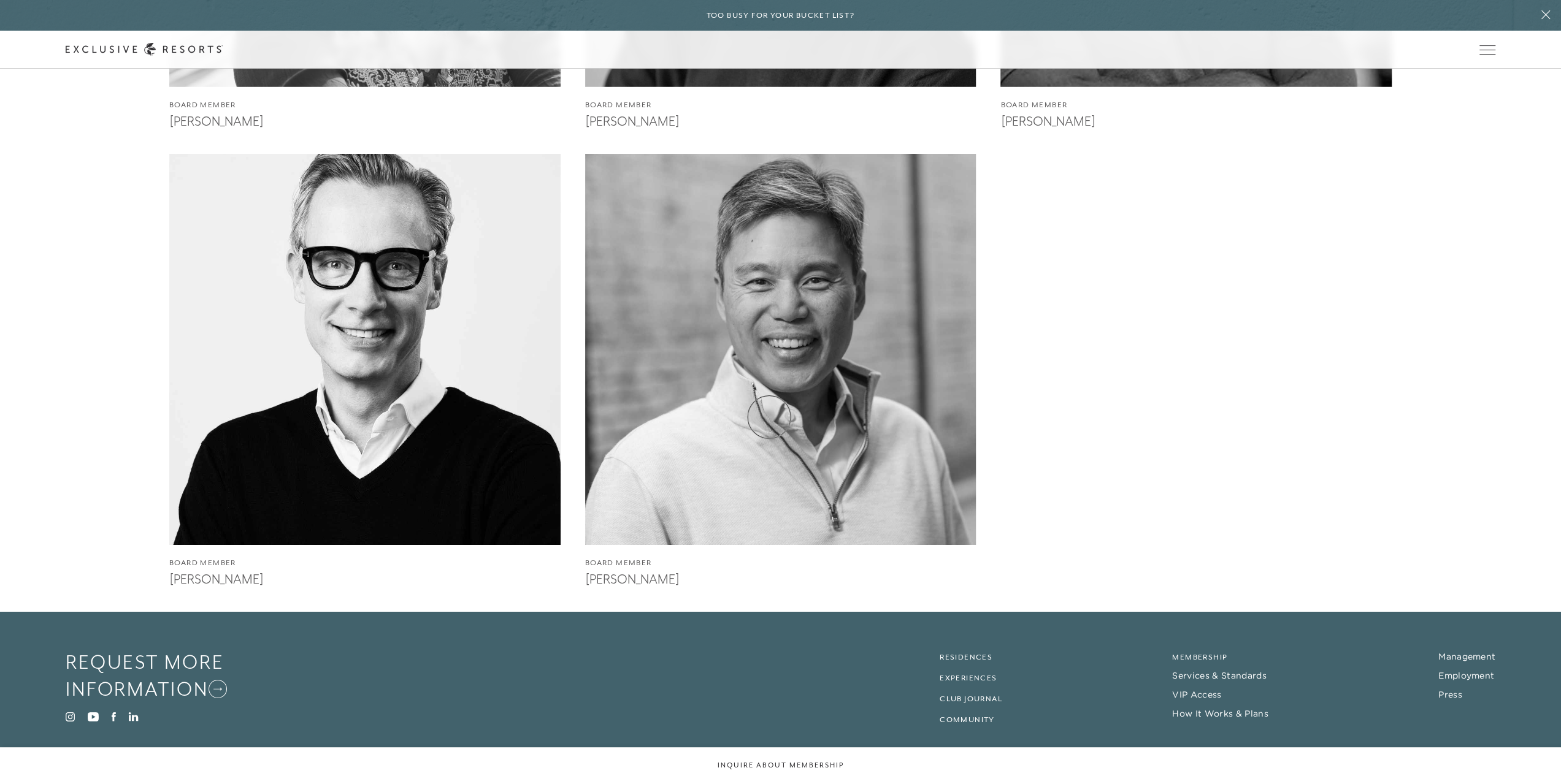
click at [769, 417] on img at bounding box center [781, 349] width 431 height 430
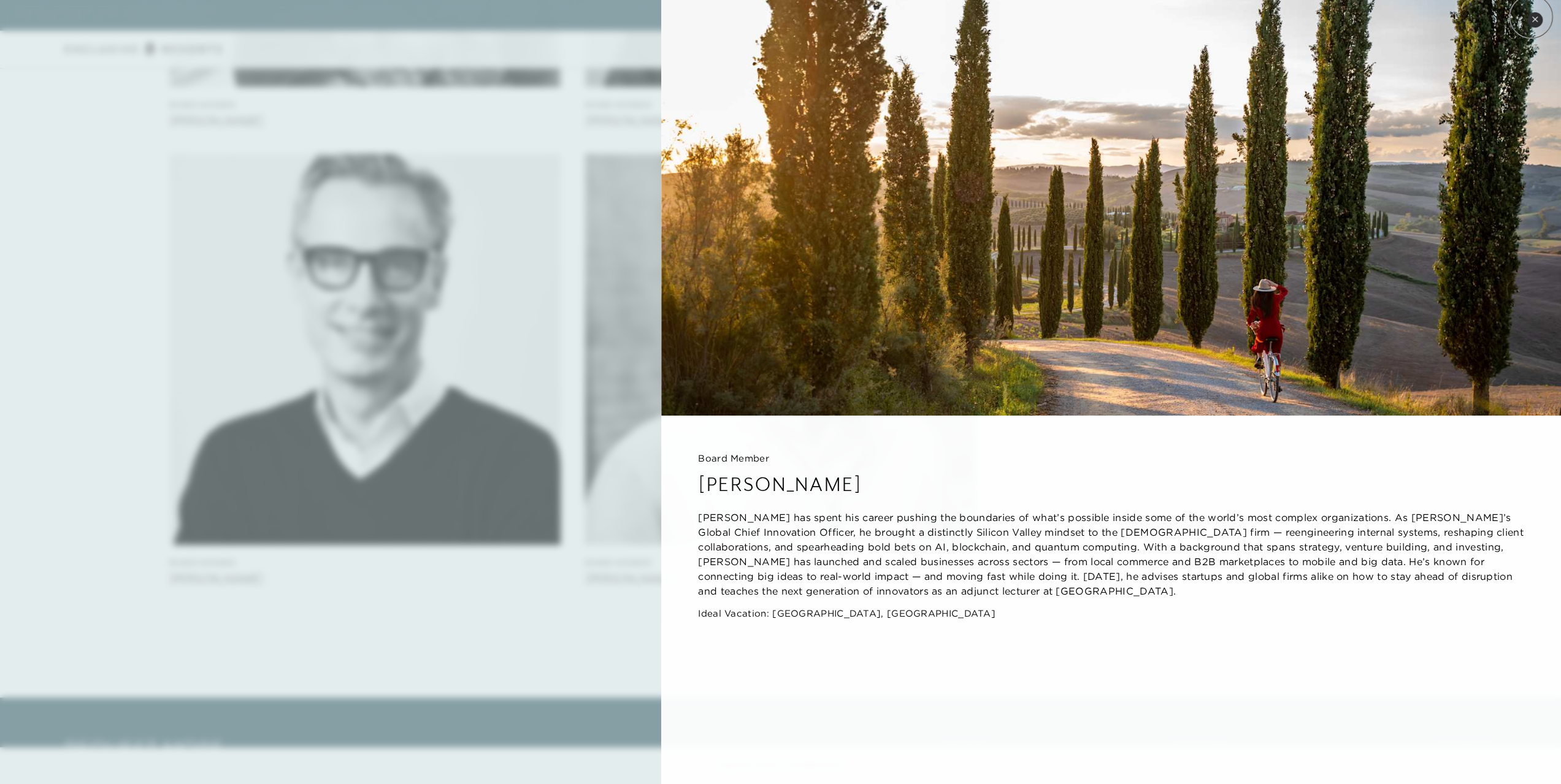
click at [1532, 16] on button "Close quickview" at bounding box center [1534, 19] width 15 height 15
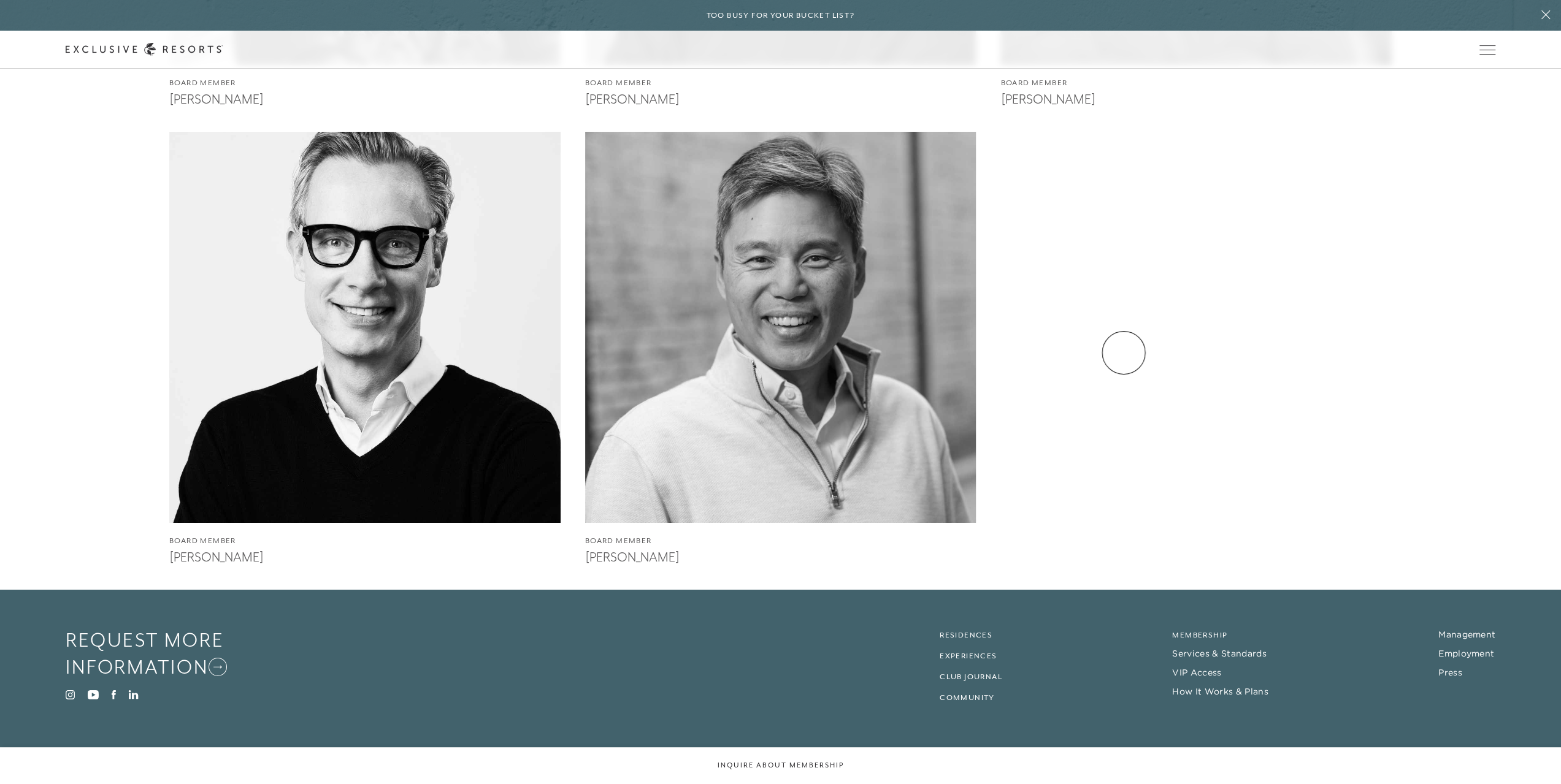
scroll to position [3994, 0]
